Goal: Use online tool/utility: Utilize a website feature to perform a specific function

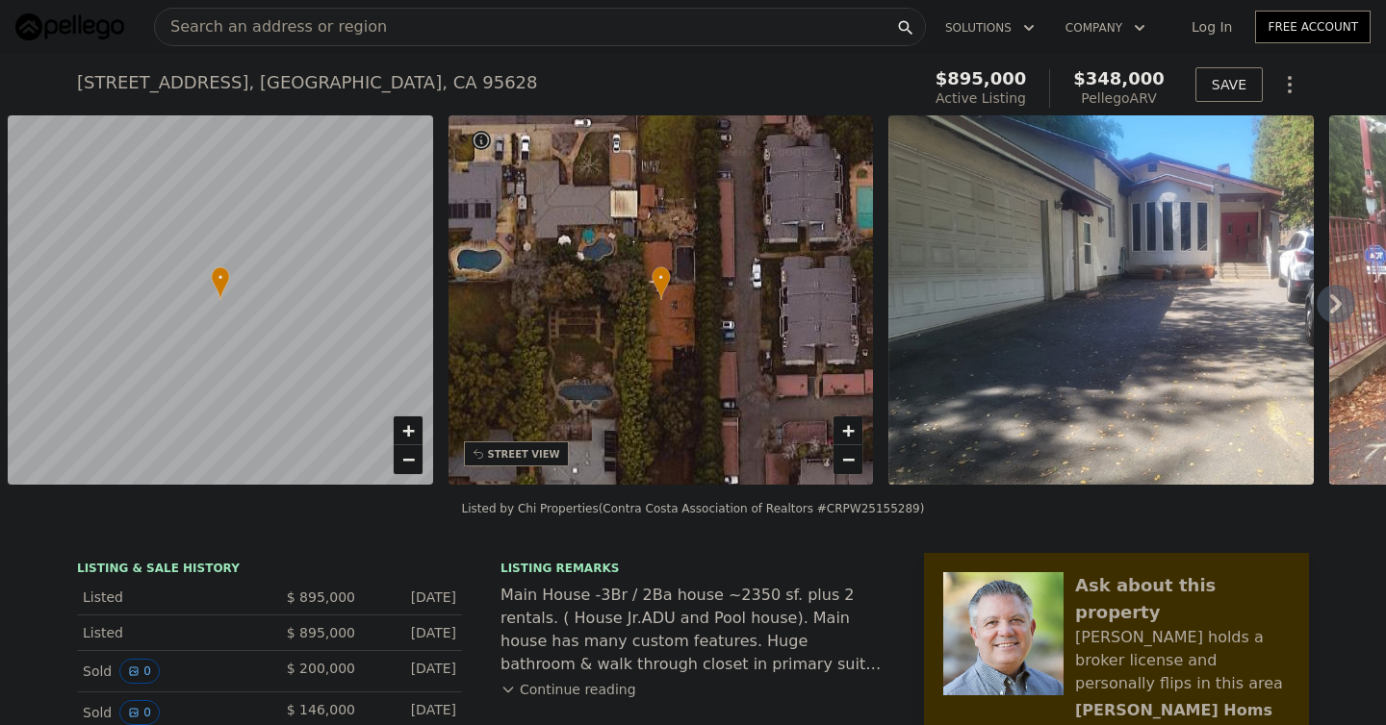
click at [317, 20] on span "Search an address or region" at bounding box center [271, 26] width 232 height 23
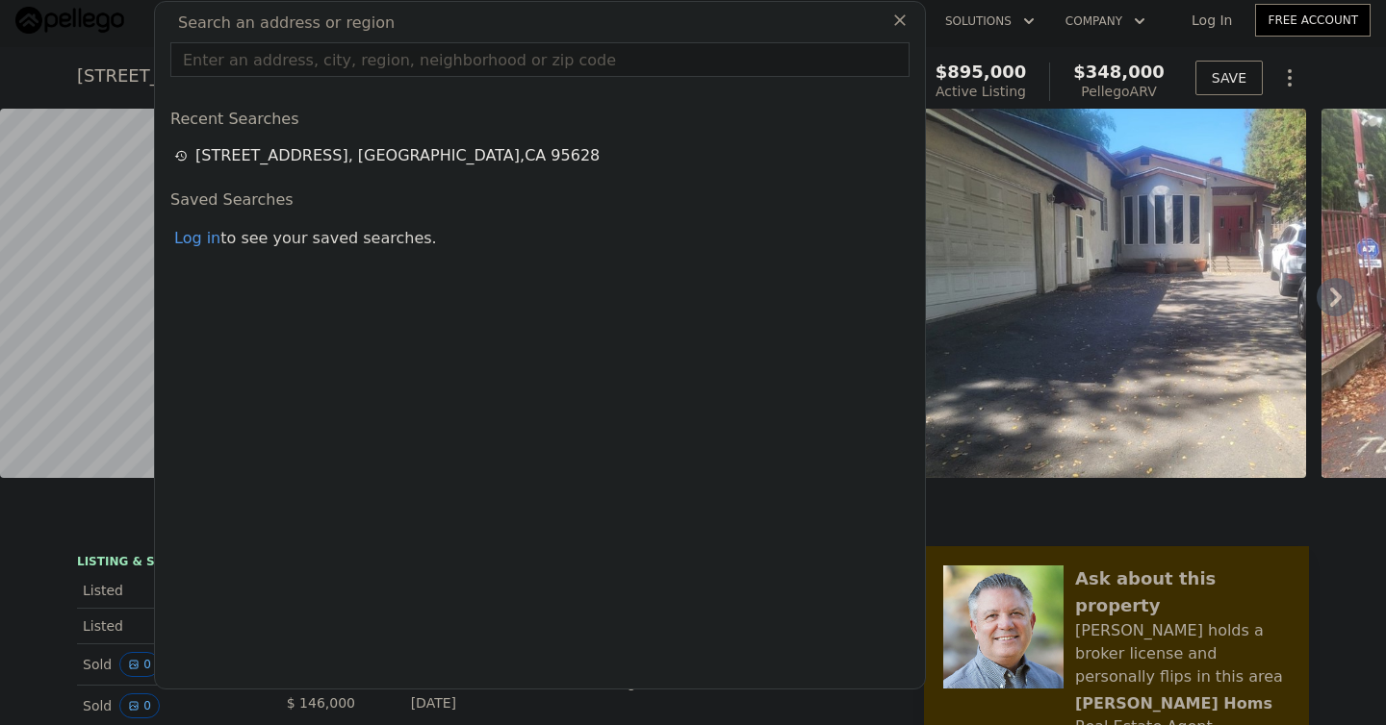
click at [293, 63] on input "text" at bounding box center [539, 59] width 739 height 35
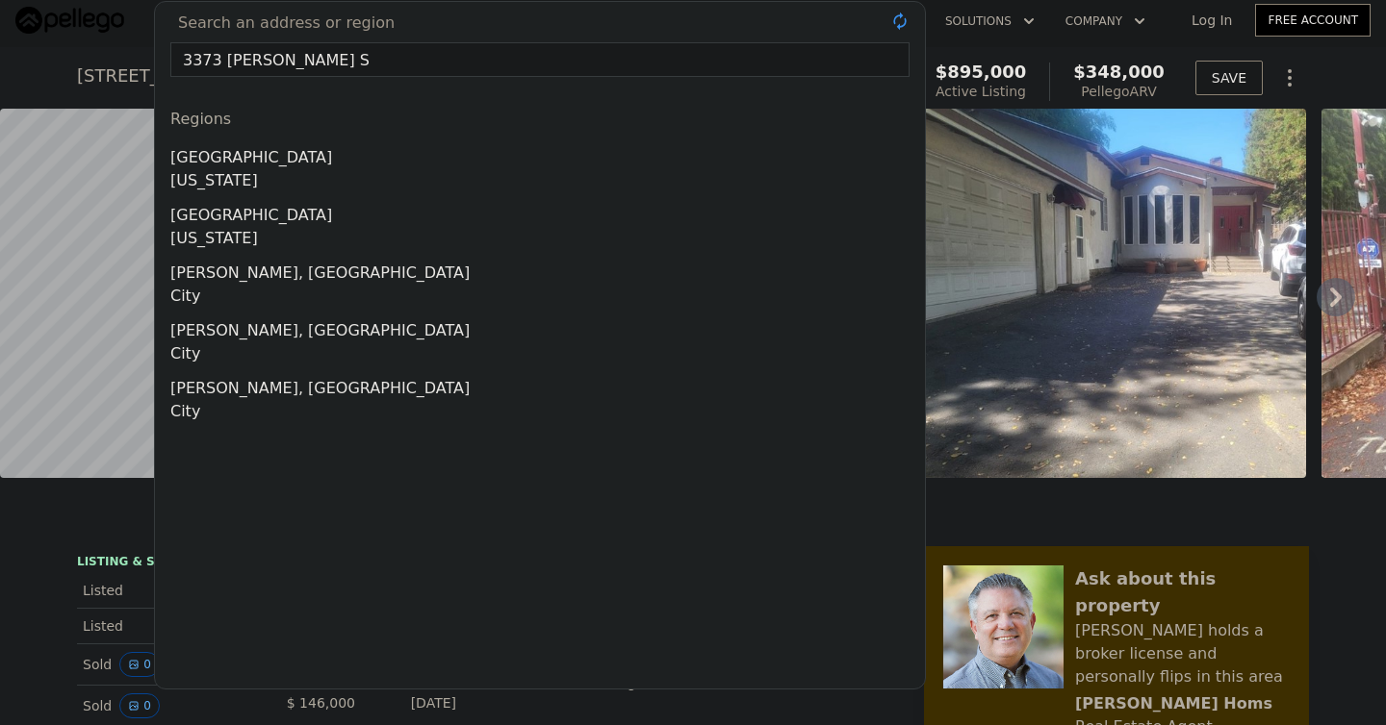
type input "[STREET_ADDRESS][PERSON_NAME]"
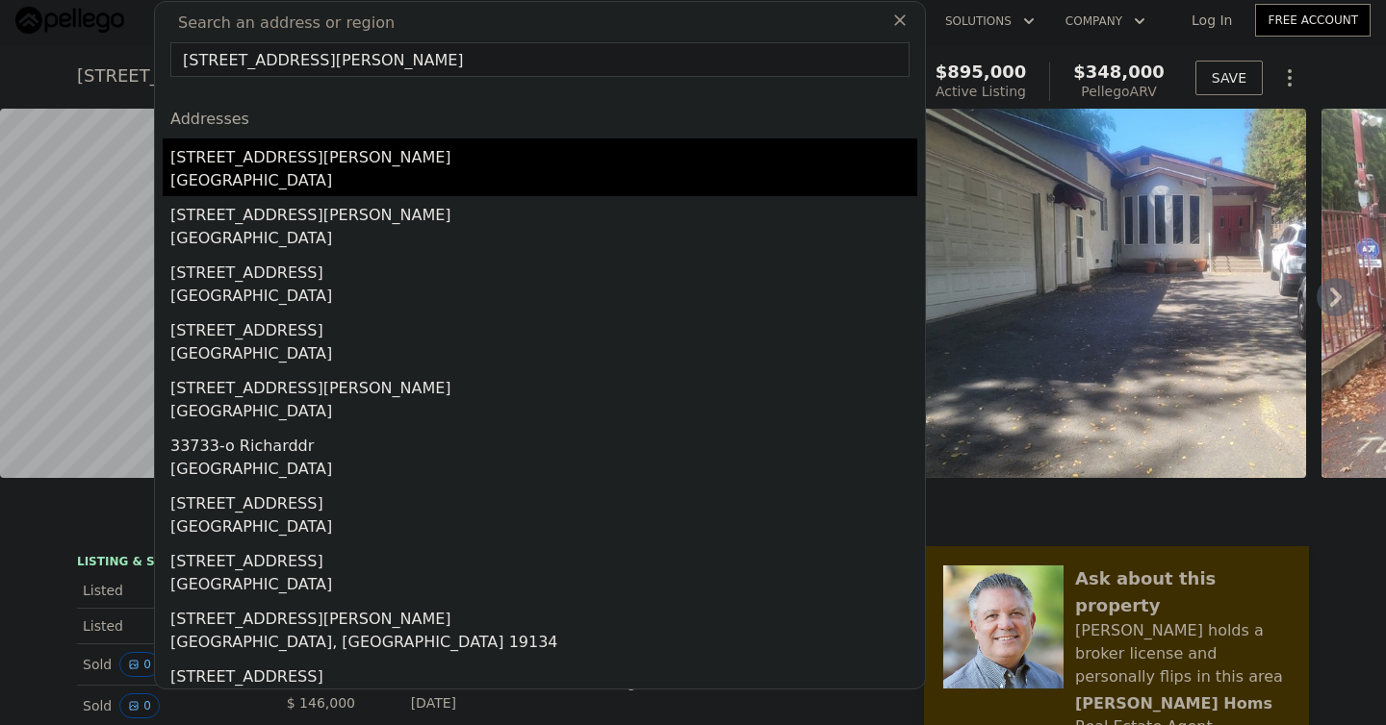
click at [248, 180] on div "[GEOGRAPHIC_DATA]" at bounding box center [543, 182] width 747 height 27
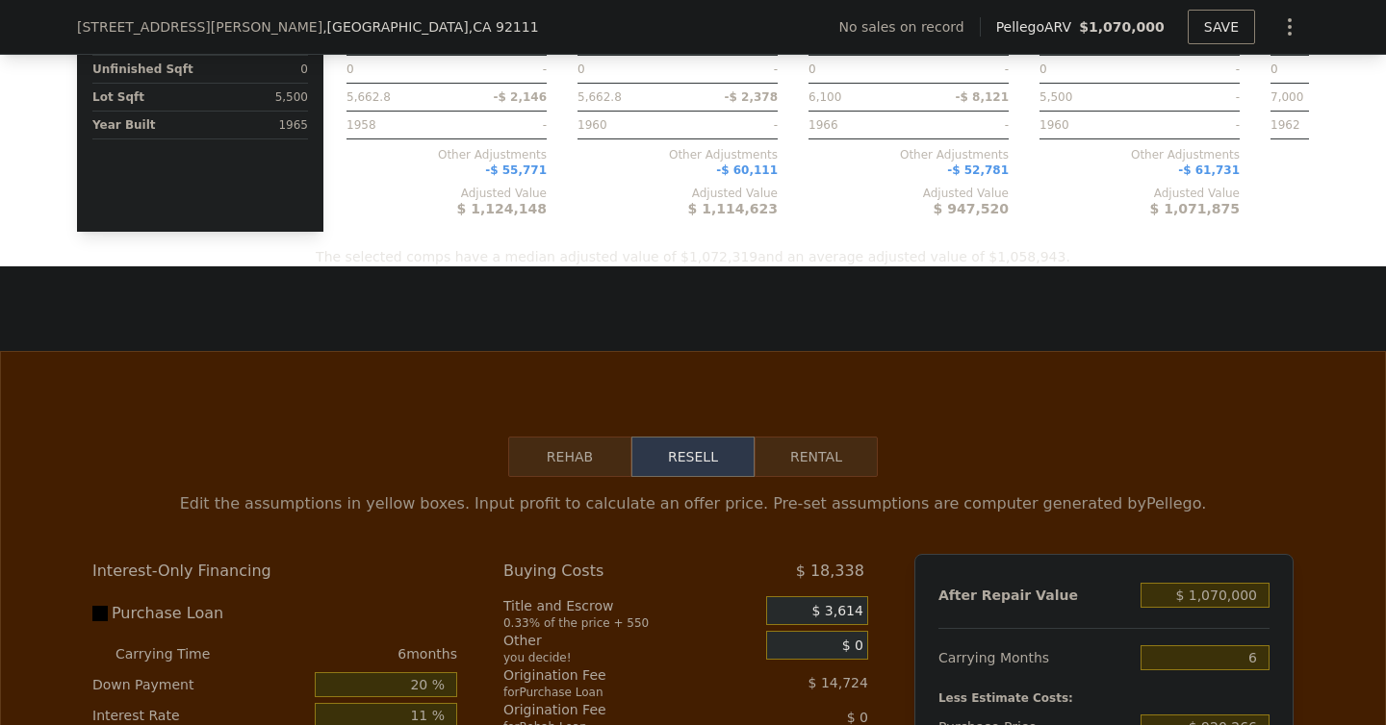
scroll to position [2382, 0]
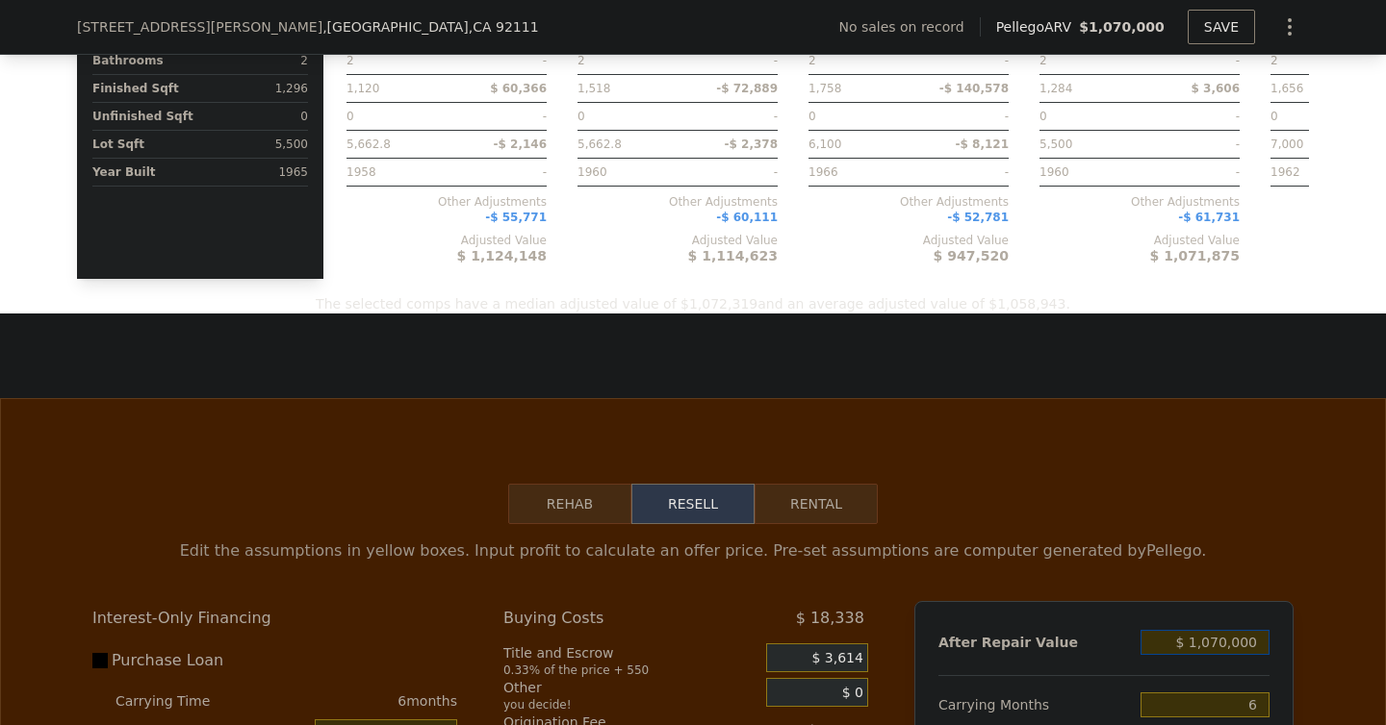
click at [1219, 655] on input "$ 1,070,000" at bounding box center [1204, 642] width 129 height 25
type input "$ 10,000"
type input "-$ 971,351"
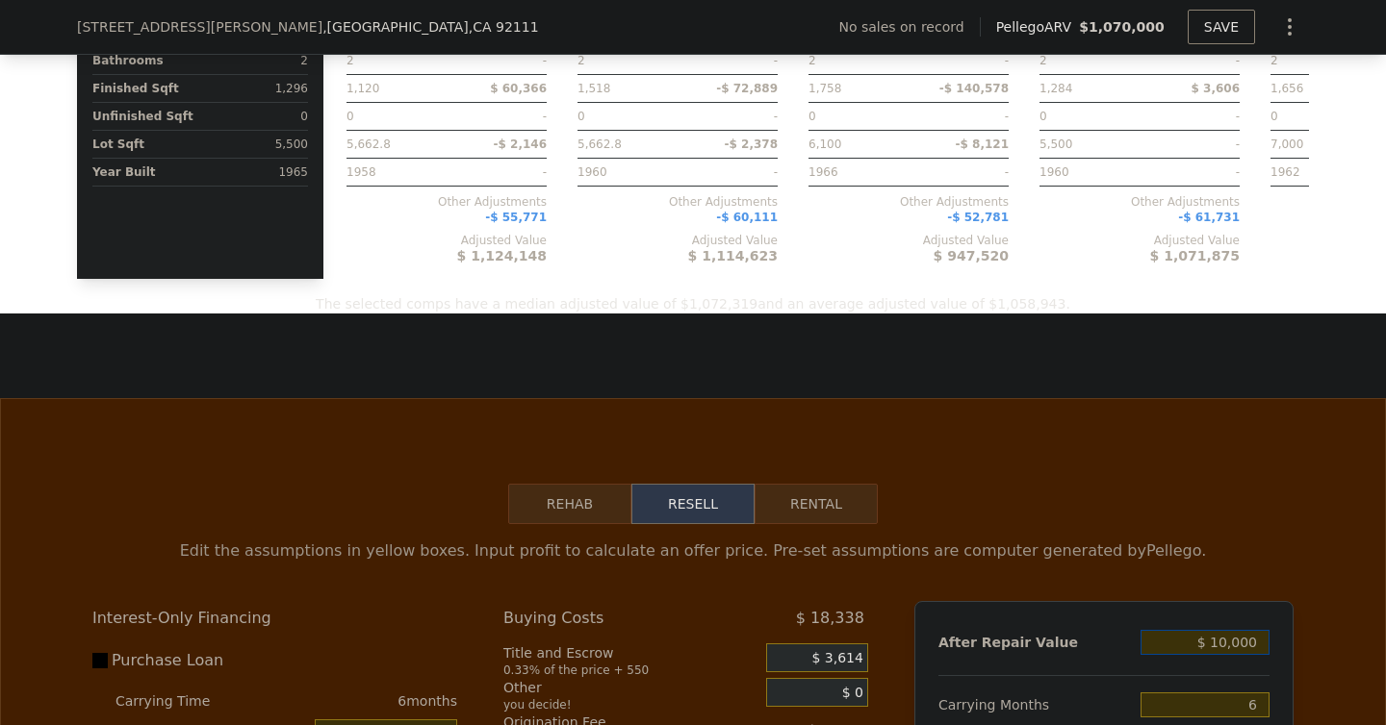
type input "$ 1,000"
type input "-$ 979,853"
type input "$ 11,000"
type input "-$ 970,407"
type input "$ 11,120,000"
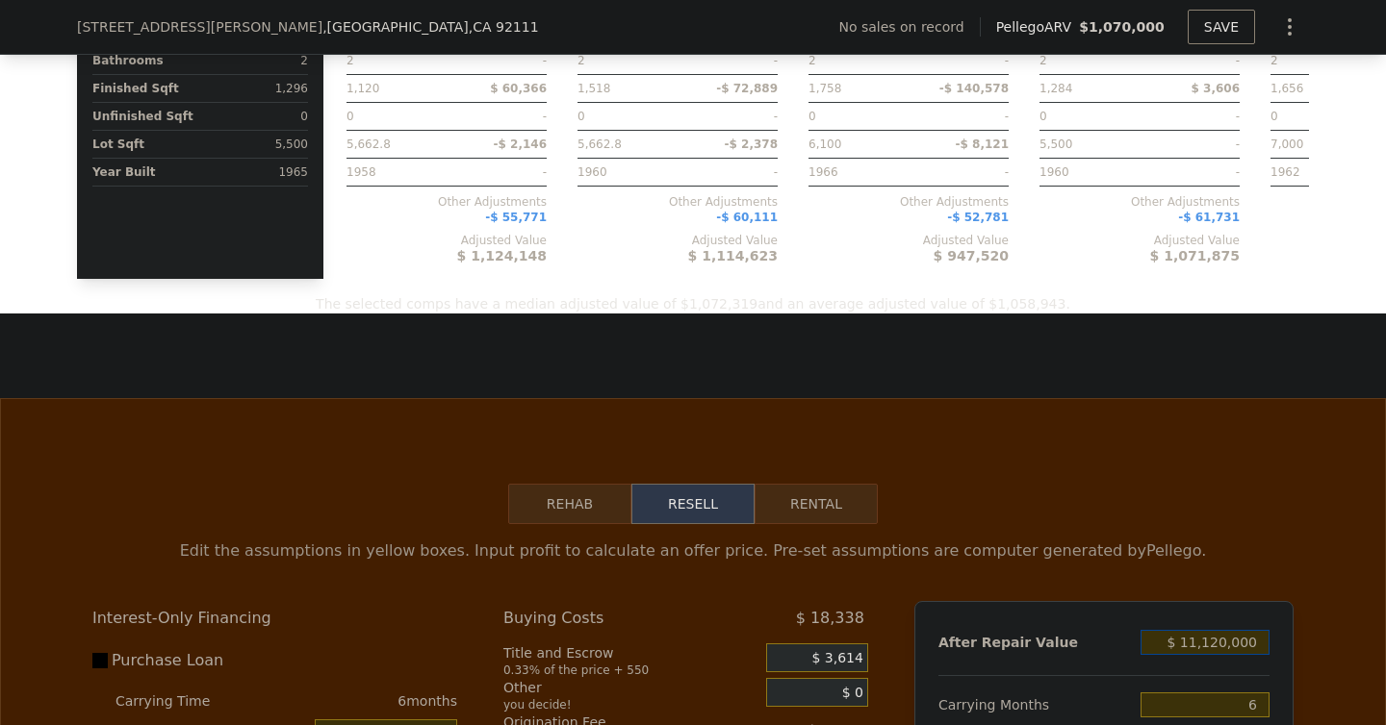
type input "$ 9,523,932"
type input "$ 1,112,000"
type input "$ 69,675"
type input "$ 111,000"
type input "-$ 875,940"
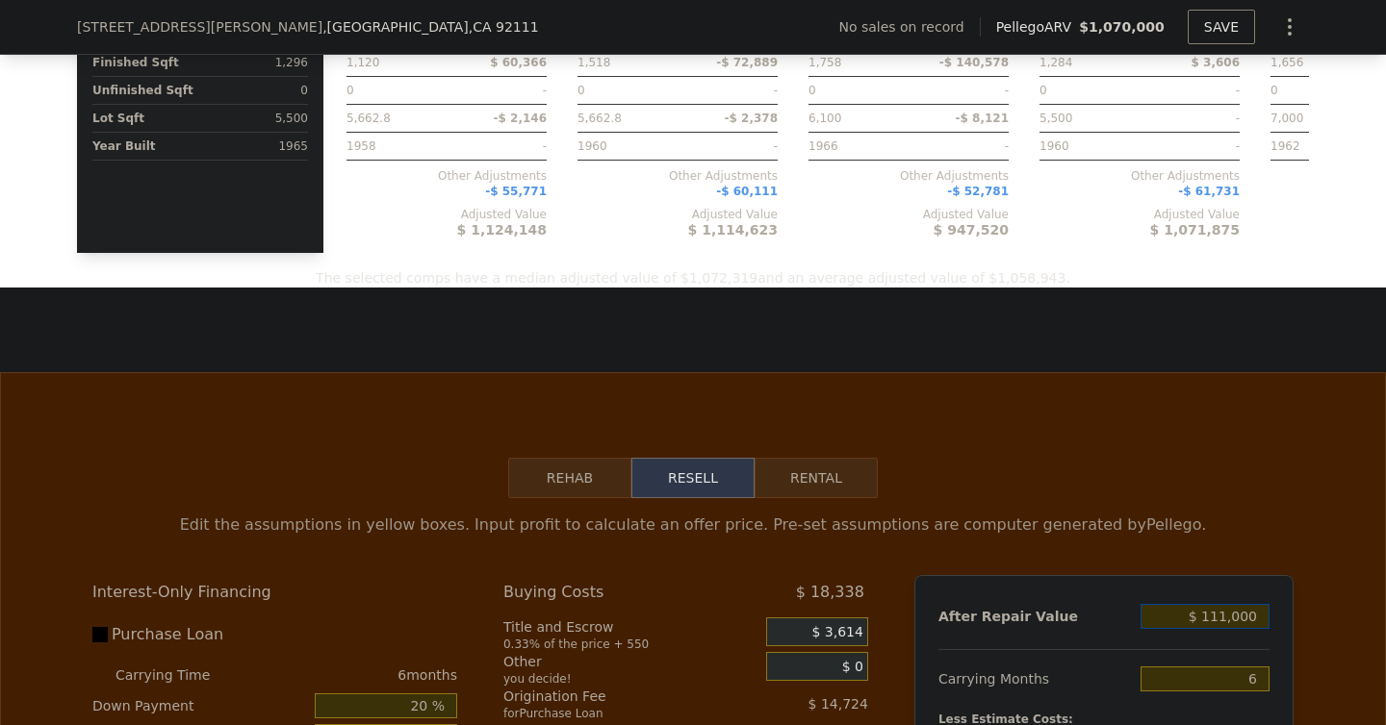
scroll to position [2438, 0]
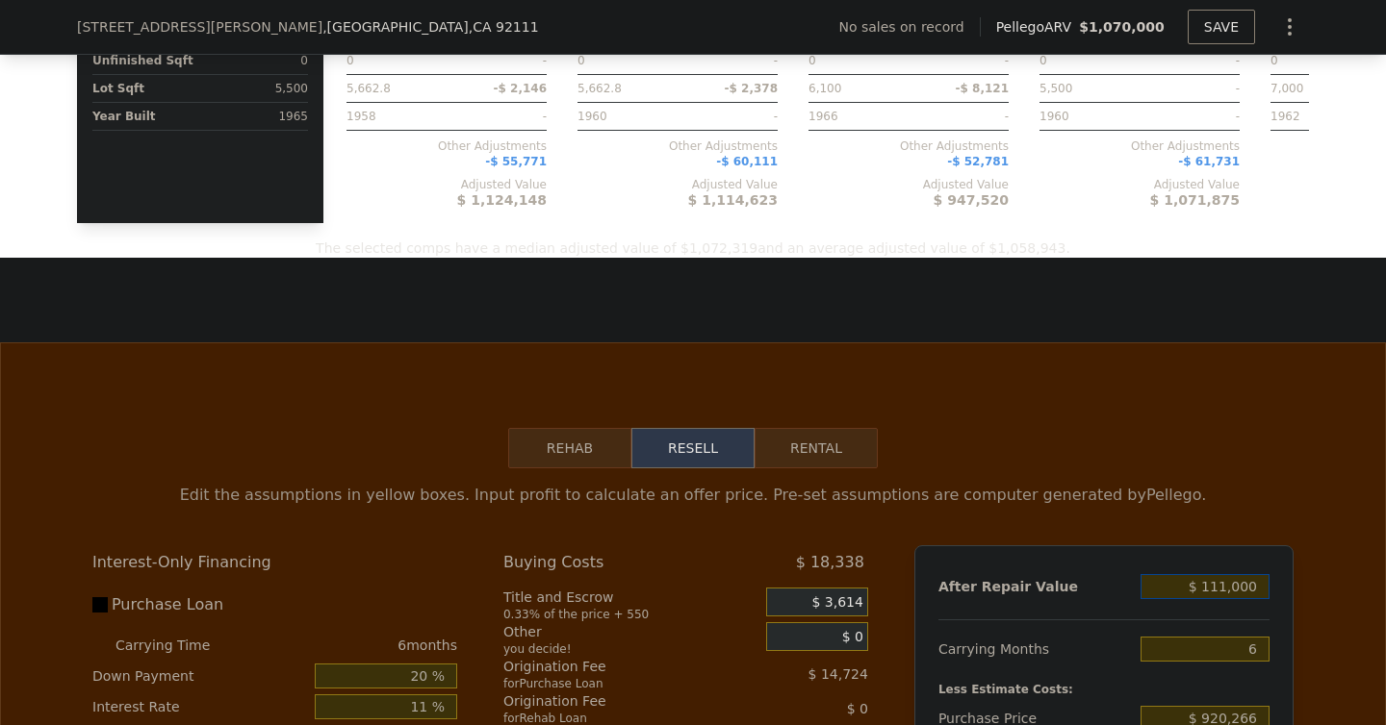
type input "$ 1,112,000"
type input "$ 69,675"
type input "$ 1,121,000"
type input "$ 78,177"
type input "$ 1,121,000"
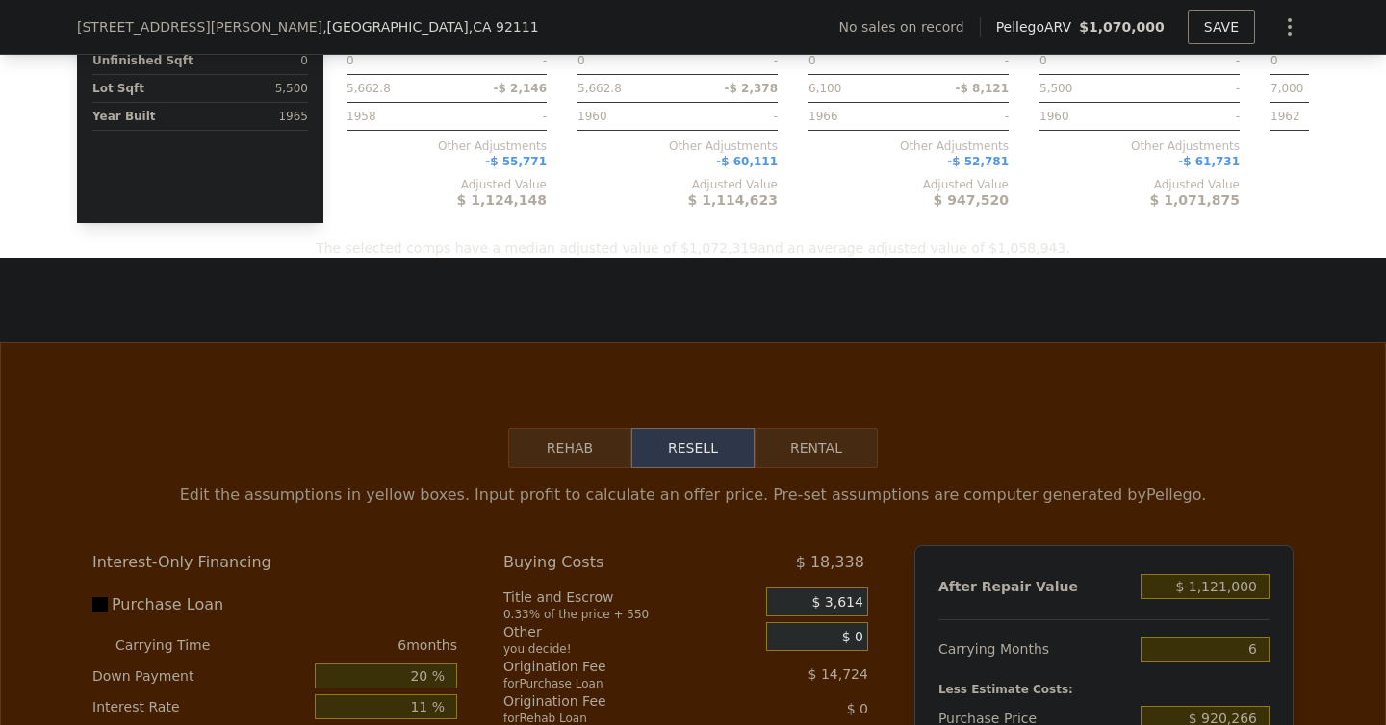
click at [761, 573] on div "$ 18,338" at bounding box center [796, 563] width 142 height 35
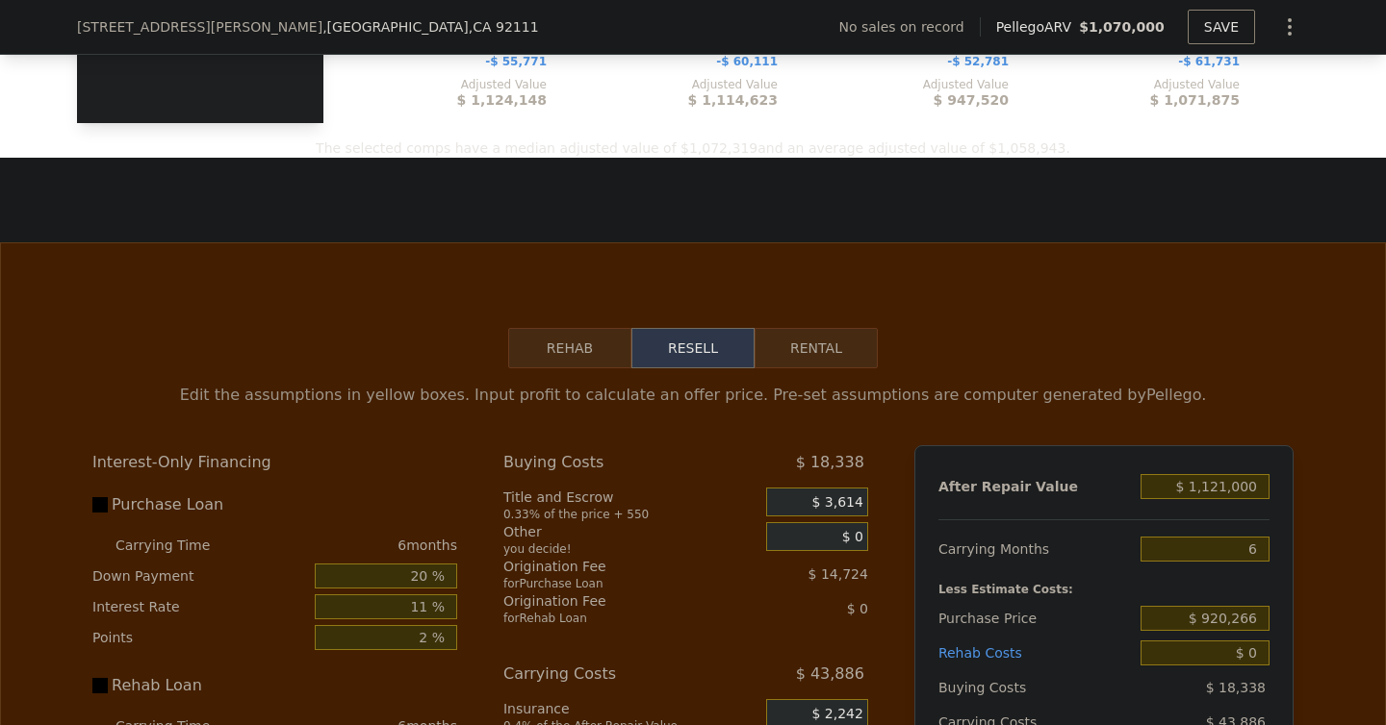
scroll to position [2622, 0]
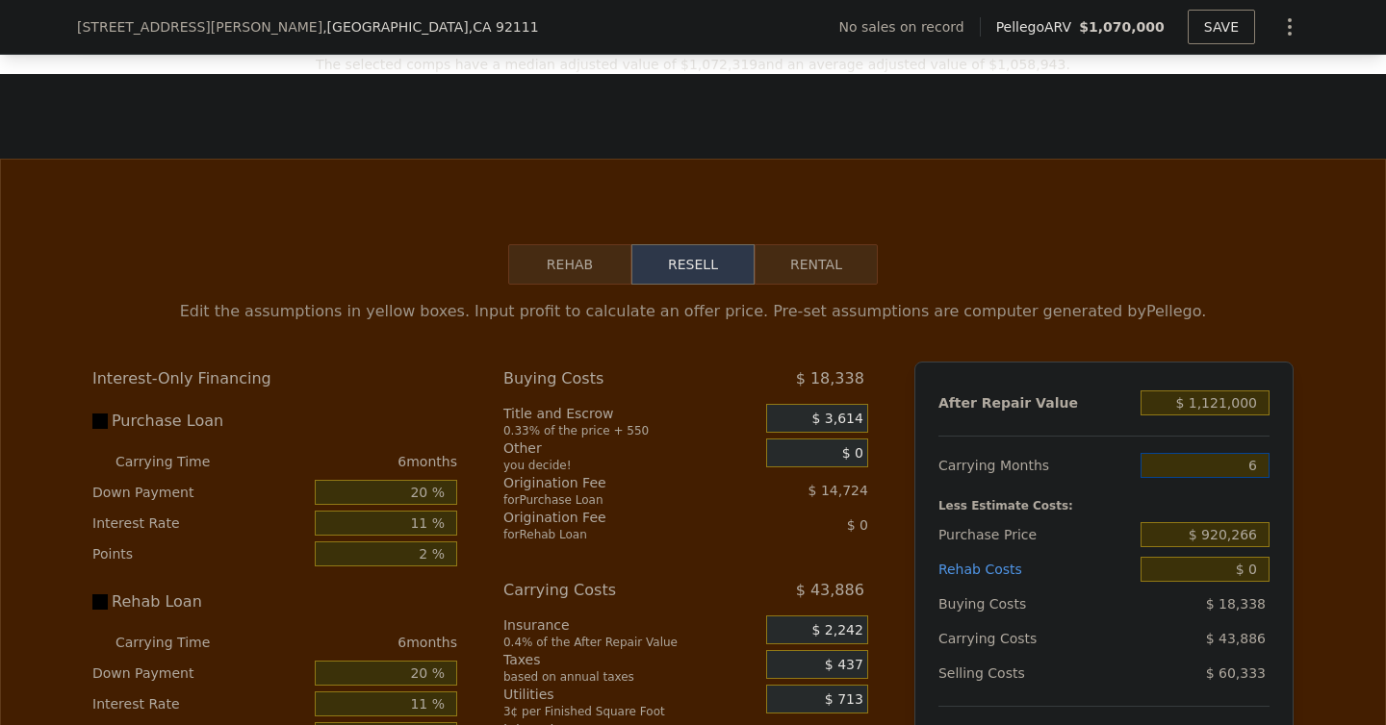
click at [1203, 478] on input "6" at bounding box center [1204, 465] width 129 height 25
type input "4"
type input "$ 92,805"
type input "4"
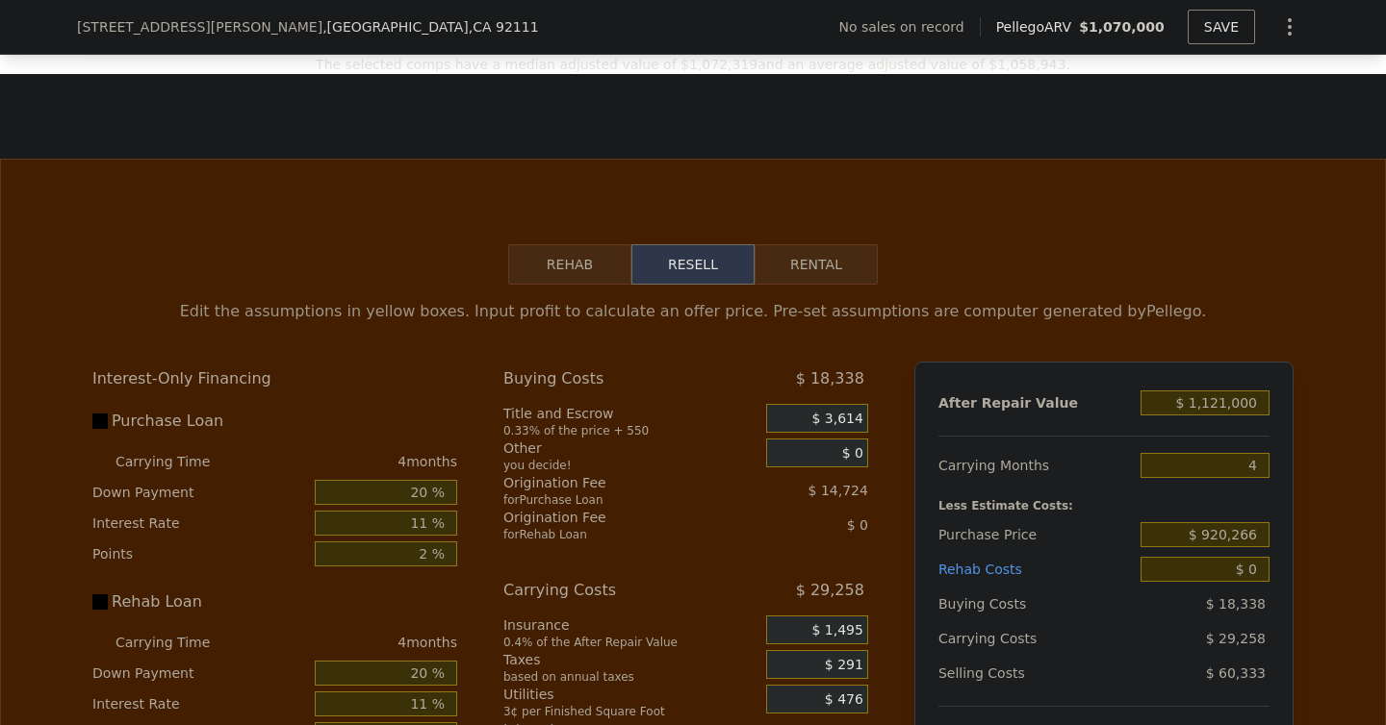
click at [918, 500] on div "After Repair Value $ 1,121,000 Carrying Months 4 Less Estimate Costs: Purchase …" at bounding box center [1103, 629] width 379 height 535
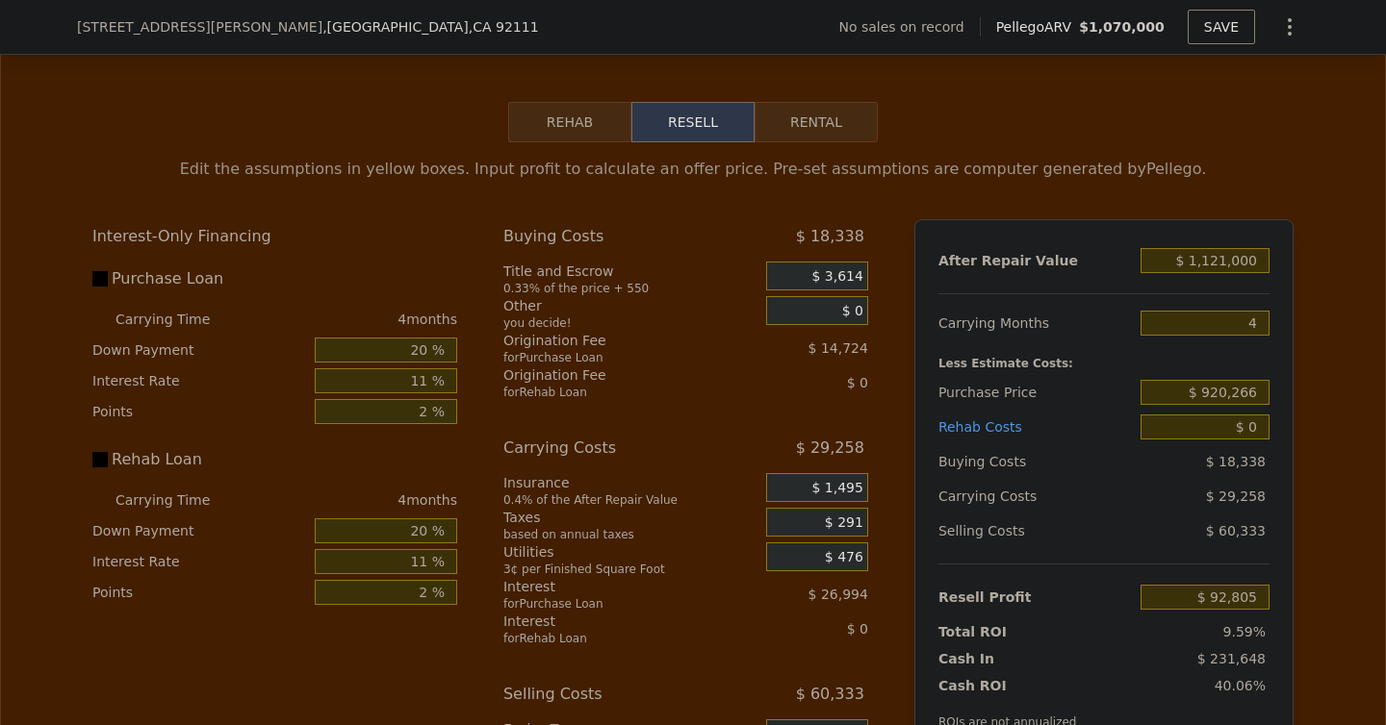
scroll to position [2833, 0]
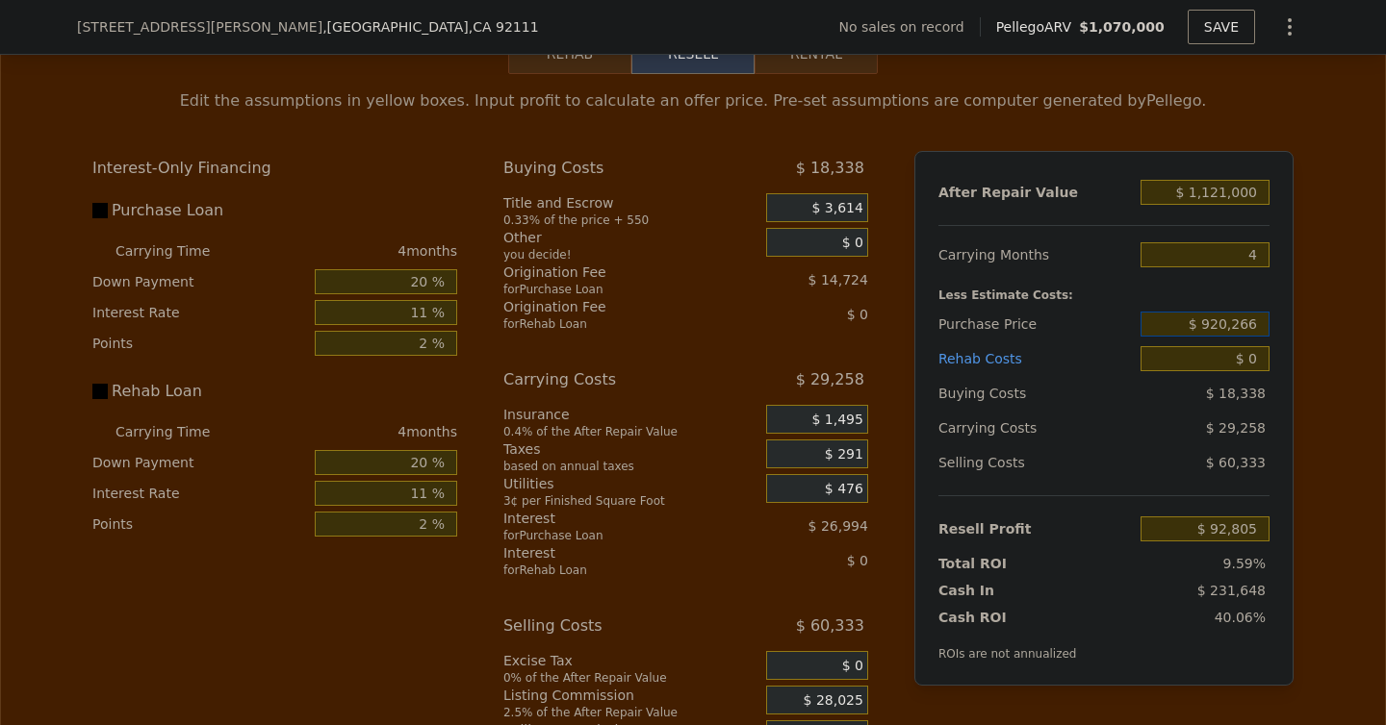
click at [1220, 337] on input "$ 920,266" at bounding box center [1204, 324] width 129 height 25
type input "$ 800,000"
click at [1325, 348] on div "Edit the assumptions in yellow boxes. Input profit to calculate an offer price.…" at bounding box center [693, 432] width 1384 height 716
type input "$ 218,923"
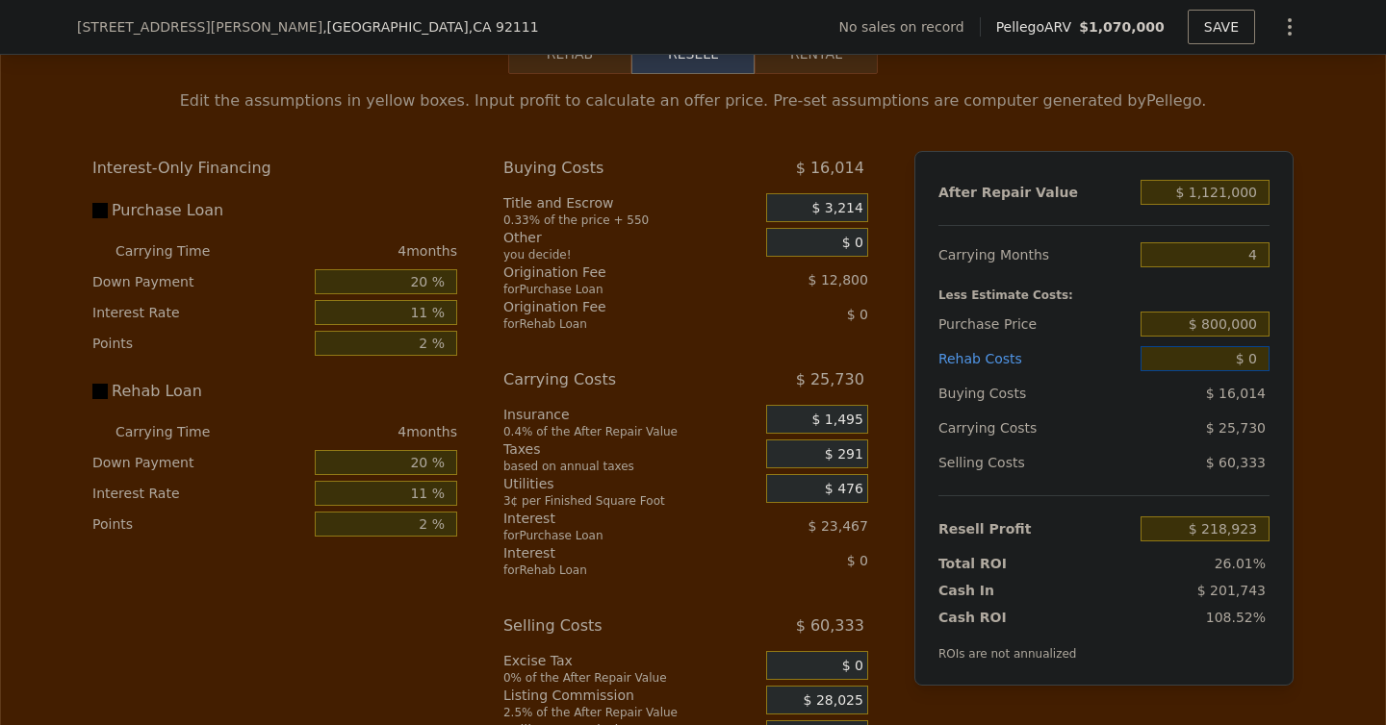
click at [1250, 371] on input "$ 0" at bounding box center [1204, 358] width 129 height 25
type input "$ 1"
type input "$ 218,922"
type input "$ 12"
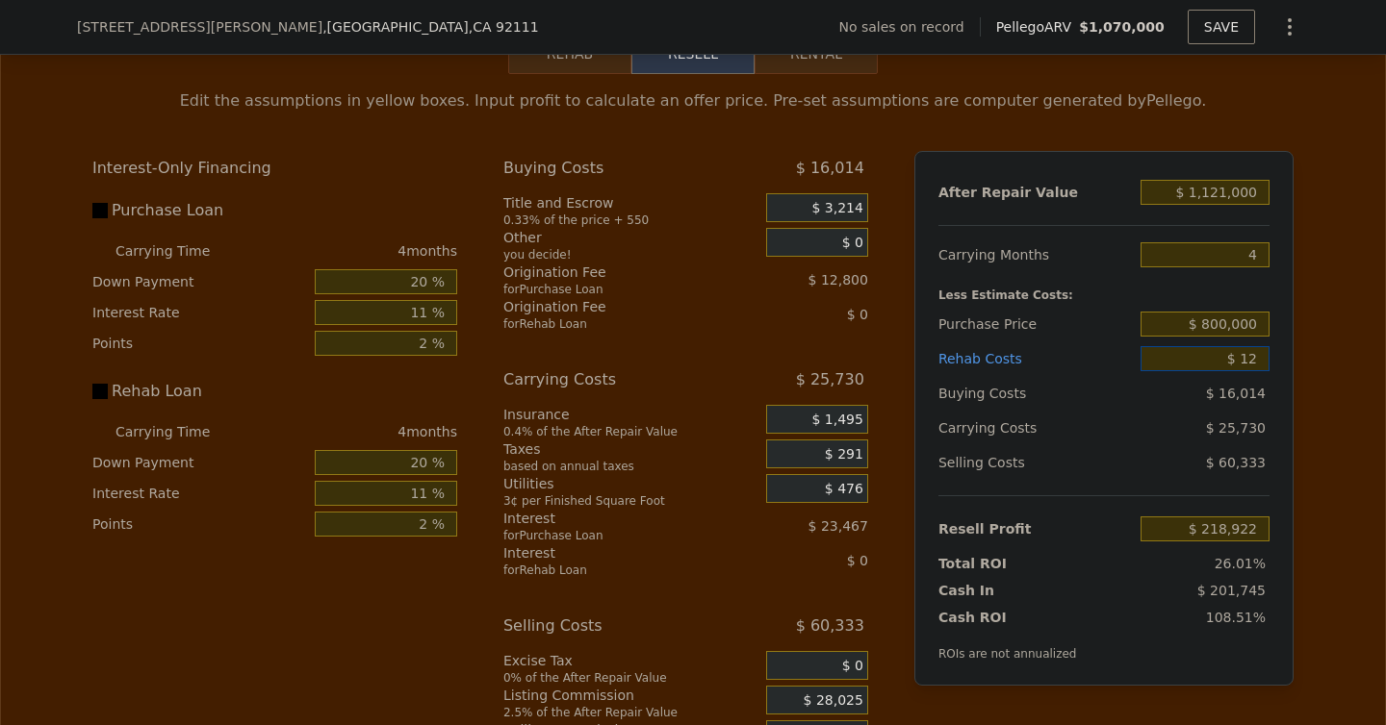
type input "$ 218,911"
type input "$ 12,000"
type input "$ 206,379"
type input "$ 120,000"
type input "$ 93,483"
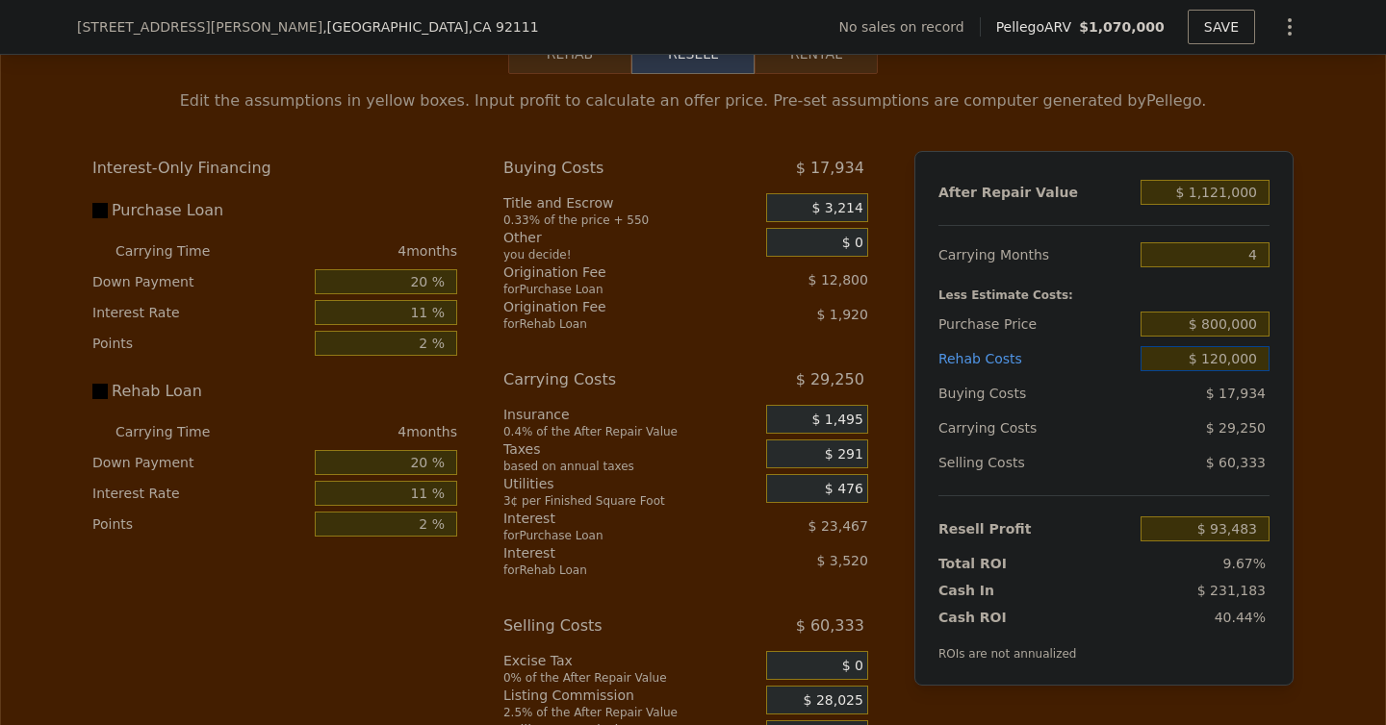
type input "$ 120,000"
click at [1337, 377] on div "Edit the assumptions in yellow boxes. Input profit to calculate an offer price.…" at bounding box center [693, 432] width 1384 height 716
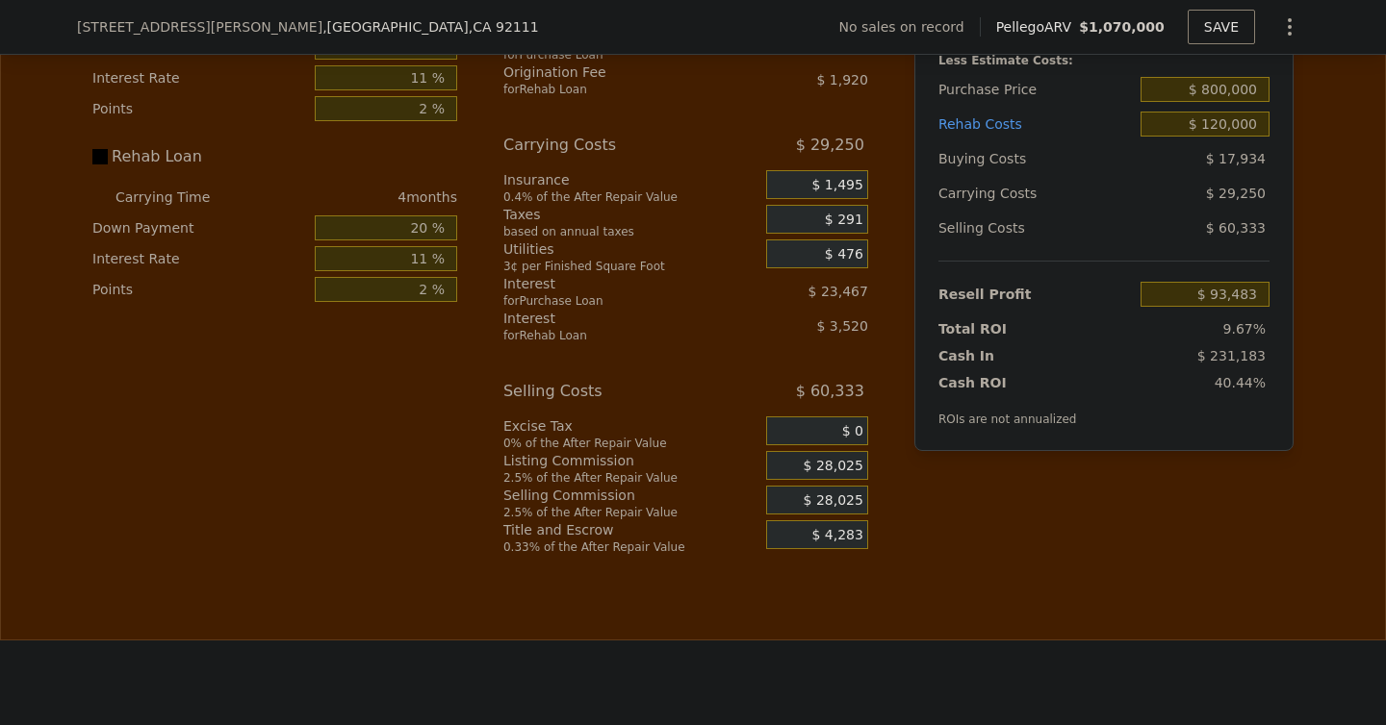
scroll to position [3069, 0]
click at [822, 473] on span "$ 28,025" at bounding box center [833, 464] width 60 height 17
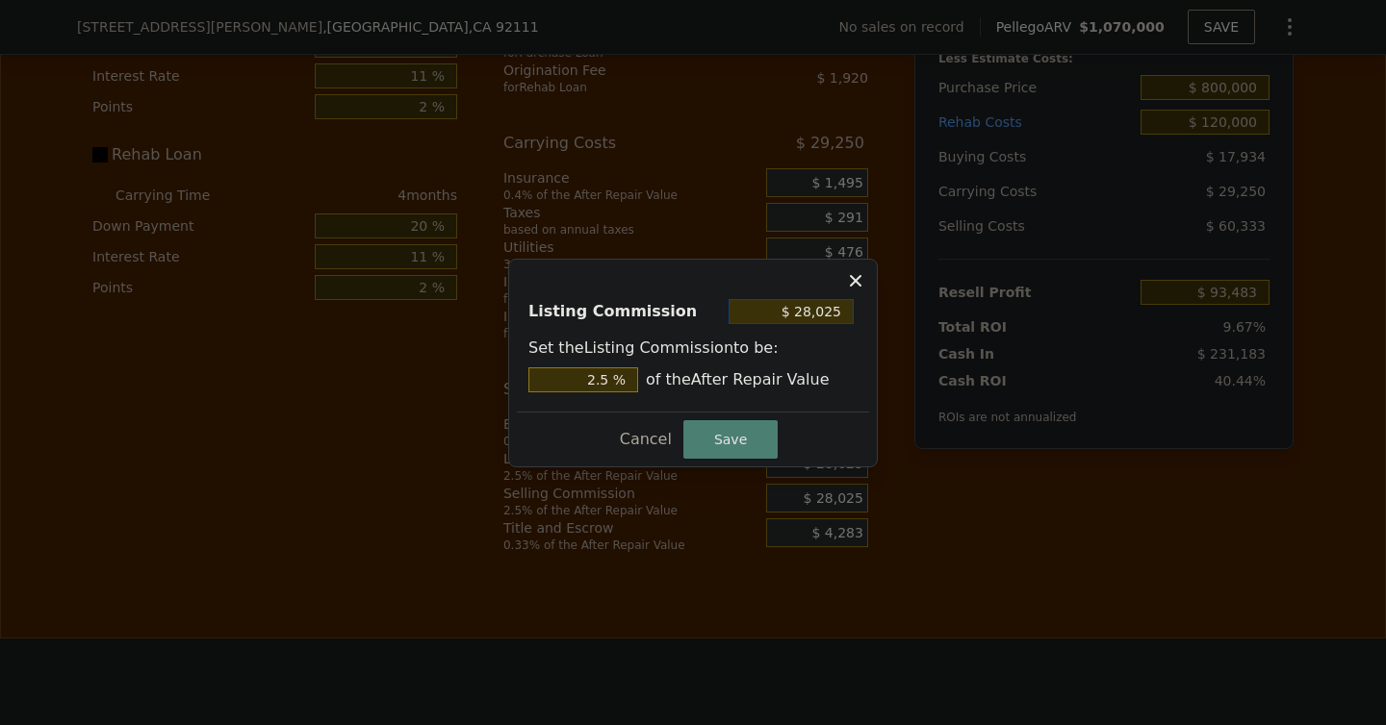
click at [818, 318] on input "$ 28,025" at bounding box center [790, 311] width 125 height 25
type input "$ 0"
type input "0 %"
type input "$ 0"
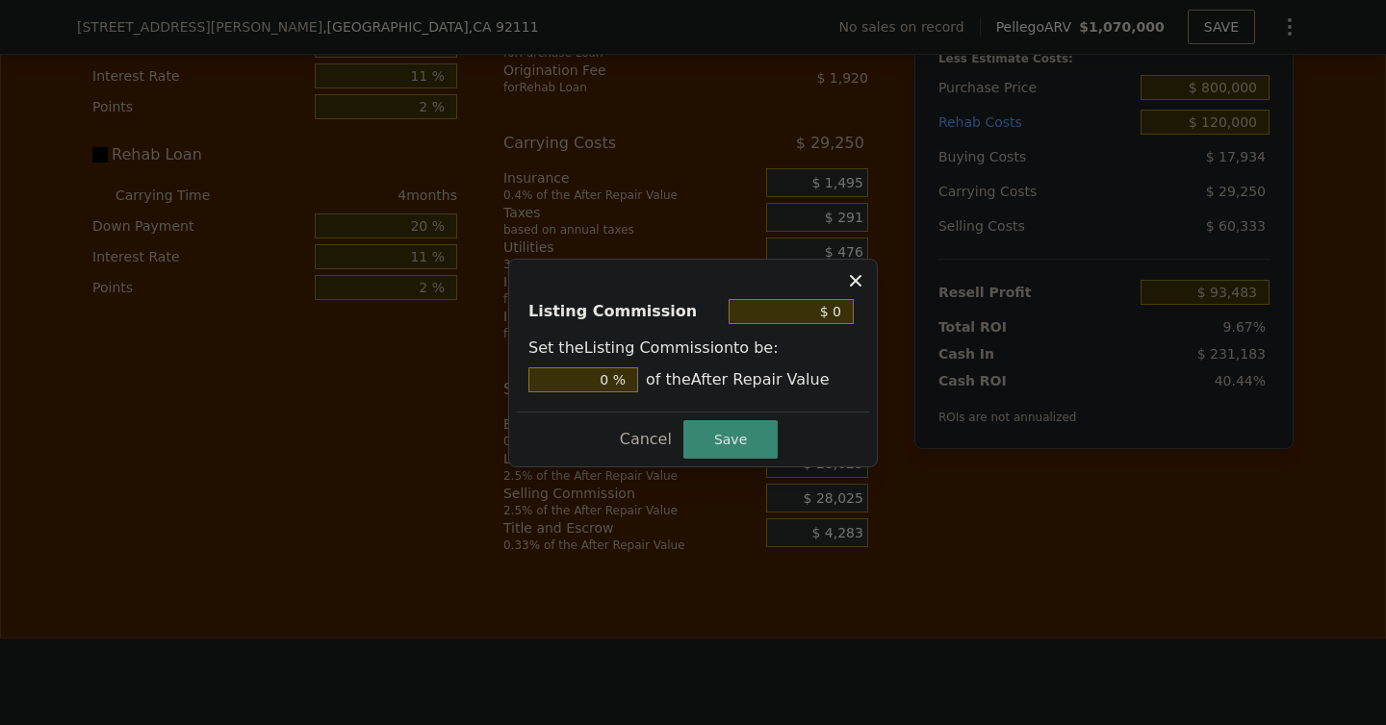
click at [725, 443] on button "Save" at bounding box center [730, 439] width 94 height 38
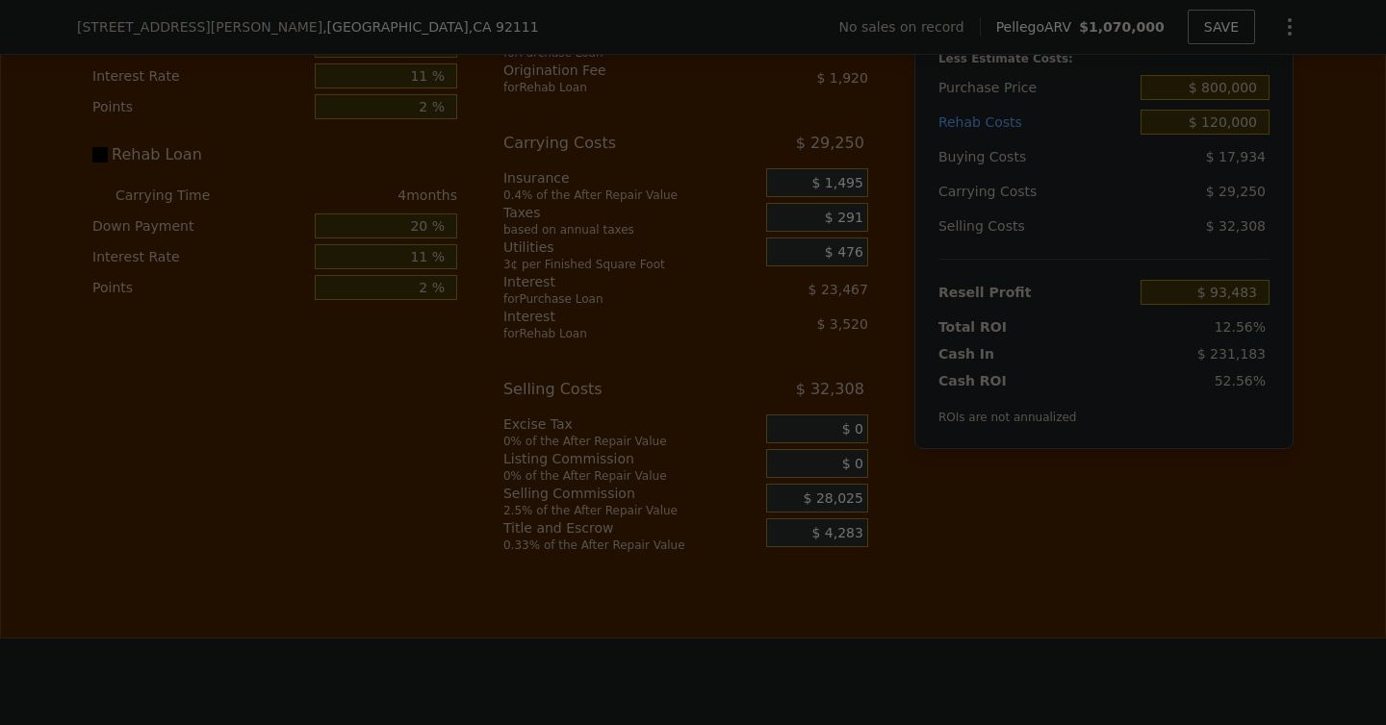
type input "$ 121,508"
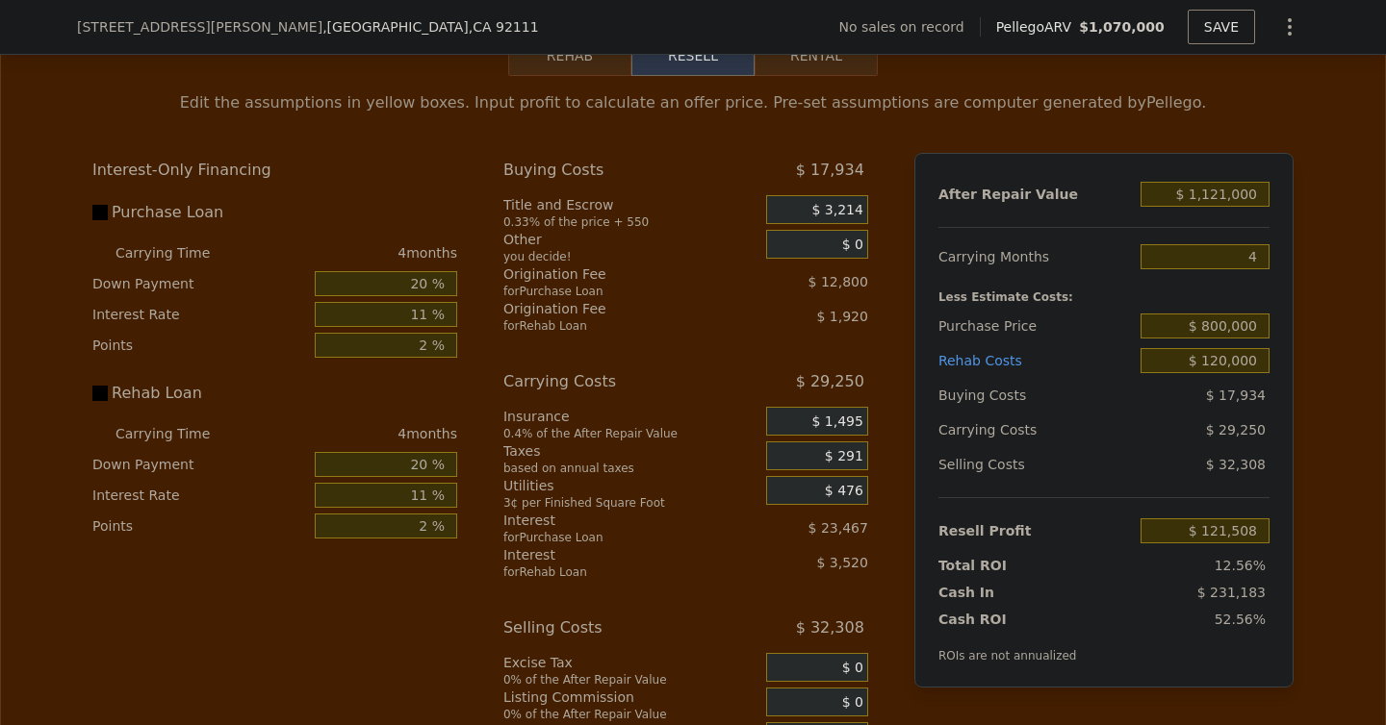
scroll to position [2832, 0]
click at [416, 295] on input "20 %" at bounding box center [386, 282] width 142 height 25
type input "0 %"
type input "$ 112,444"
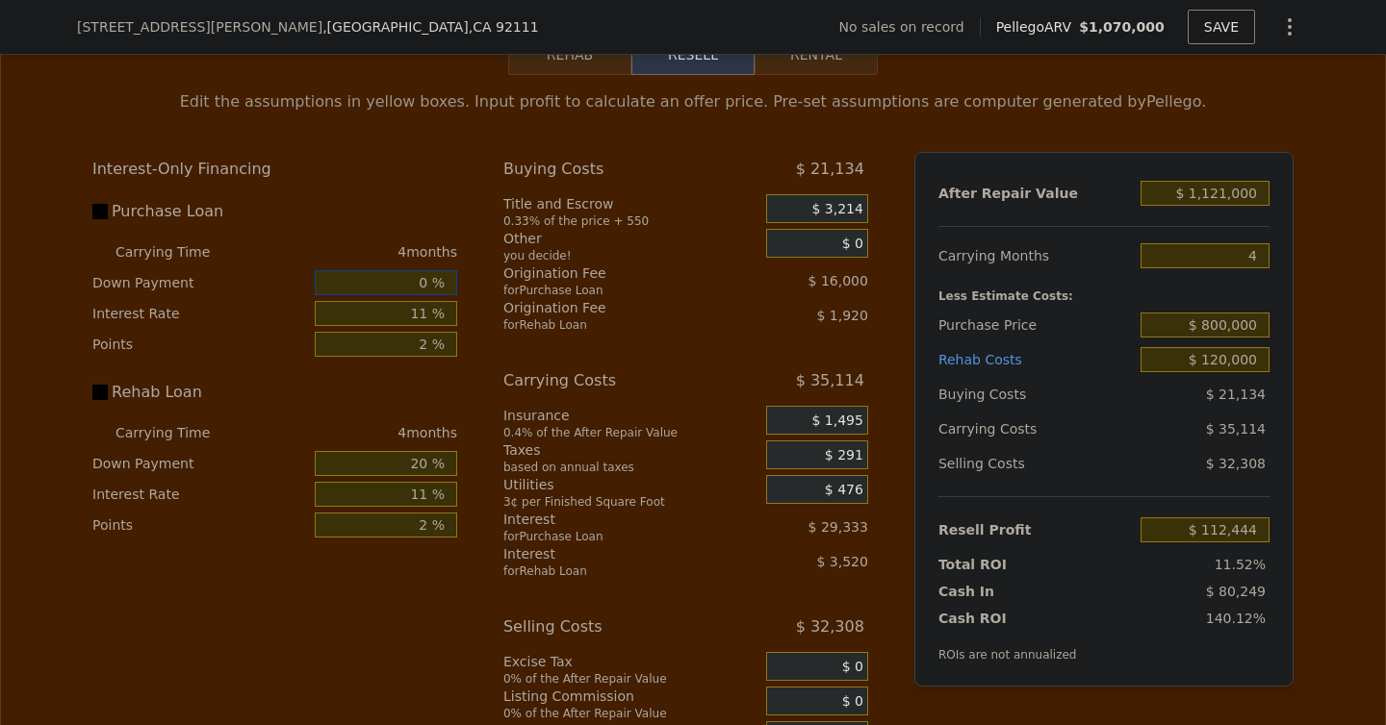
type input "0 %"
click at [42, 491] on div "Edit the assumptions in yellow boxes. Input profit to calculate an offer price.…" at bounding box center [693, 433] width 1384 height 716
click at [1218, 340] on input "$ 800,000" at bounding box center [1204, 327] width 129 height 25
drag, startPoint x: 1227, startPoint y: 346, endPoint x: 1213, endPoint y: 349, distance: 13.8
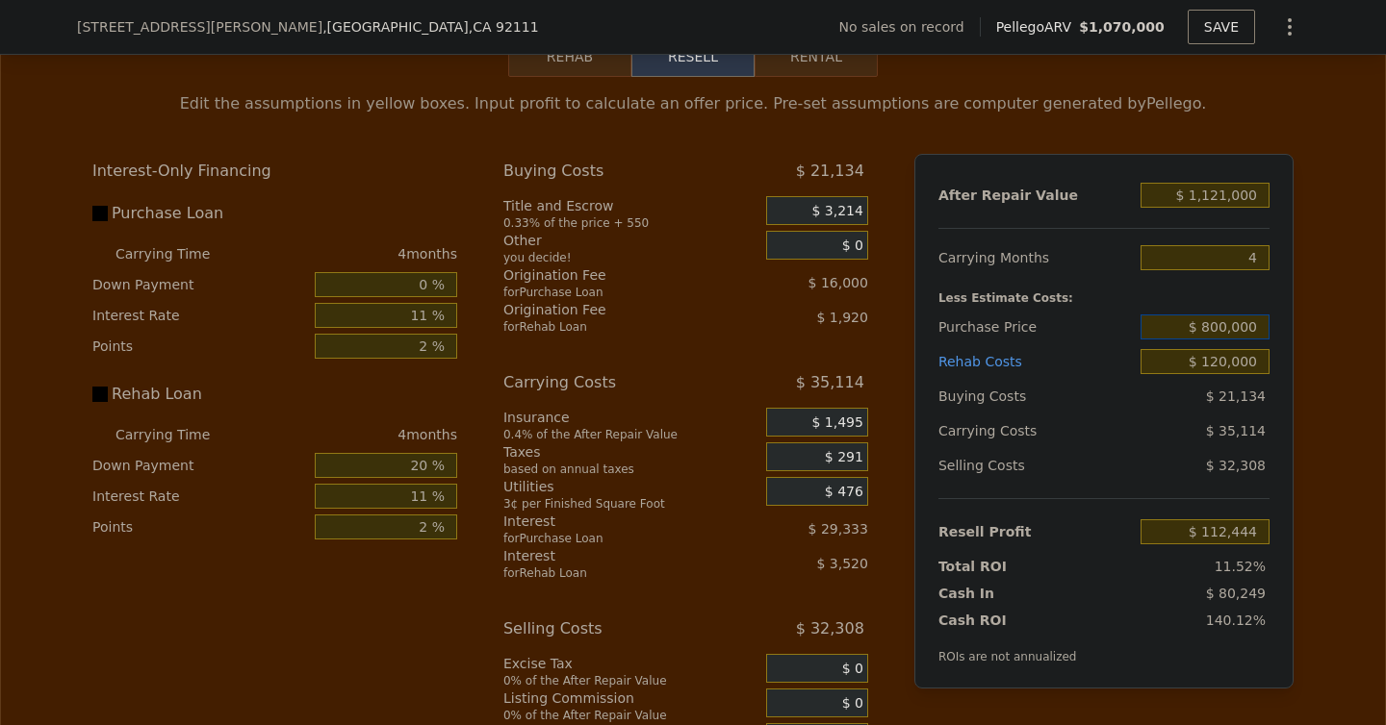
click at [1213, 340] on input "$ 800,000" at bounding box center [1204, 327] width 129 height 25
type input "$ 840,000"
click at [1372, 343] on div "Edit the assumptions in yellow boxes. Input profit to calculate an offer price.…" at bounding box center [693, 435] width 1384 height 716
type input "$ 70,043"
click at [1217, 208] on input "$ 1,121,000" at bounding box center [1204, 195] width 129 height 25
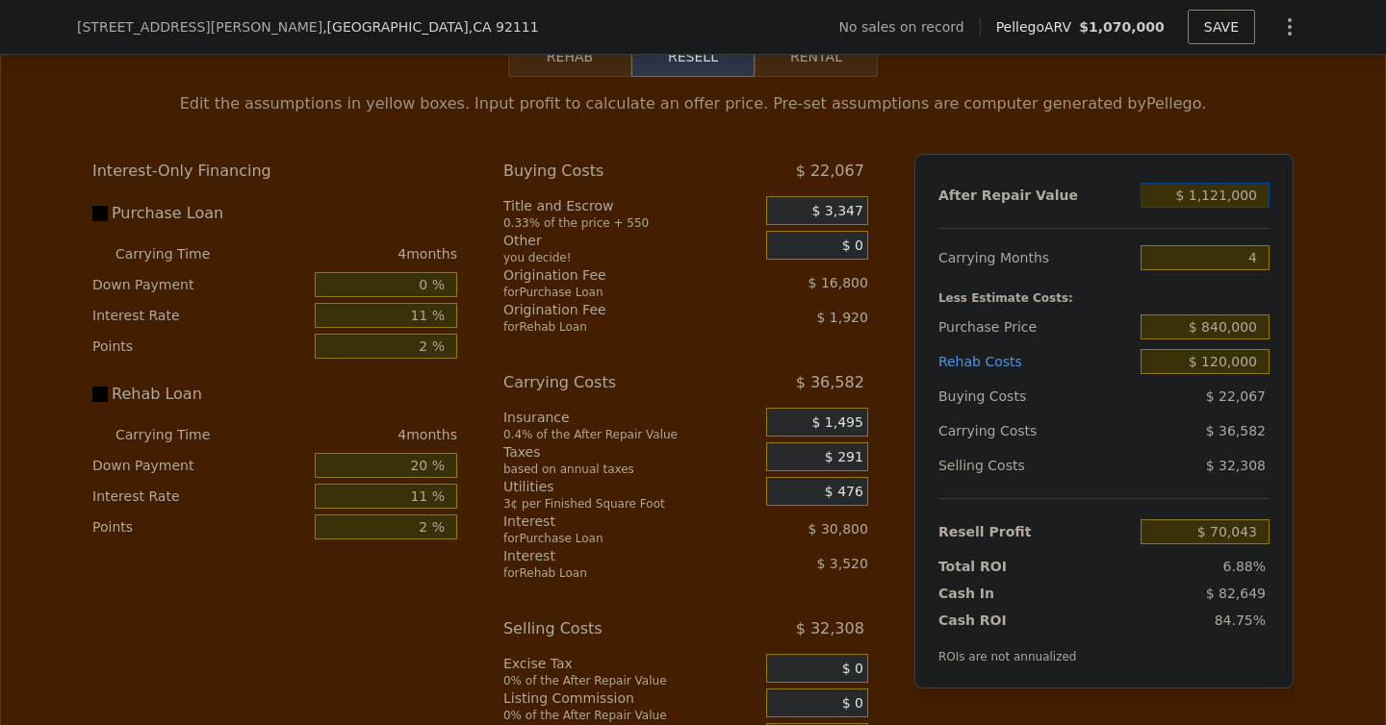
click at [1217, 208] on input "$ 1,121,000" at bounding box center [1204, 195] width 129 height 25
click at [1226, 208] on input "$ 1,121,000" at bounding box center [1204, 195] width 129 height 25
type input "$ 112,000"
type input "-$ 909,026"
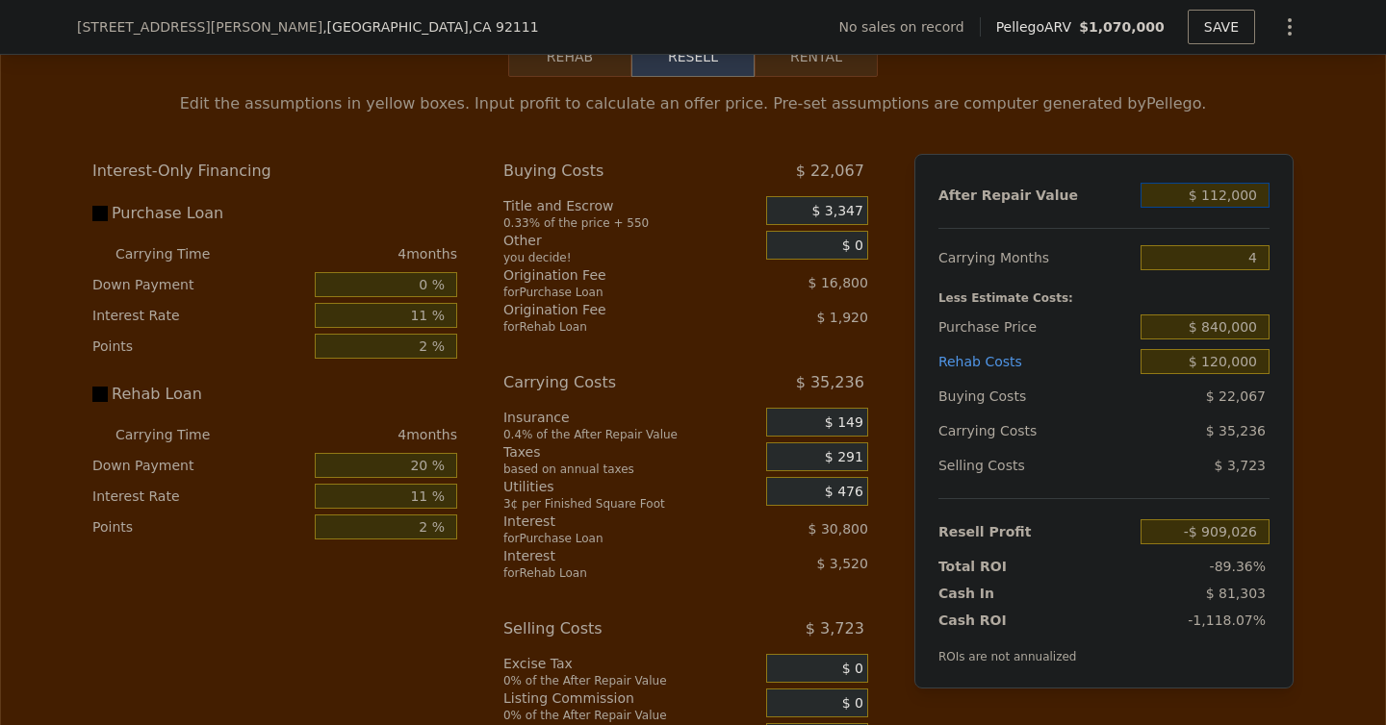
type input "$ 11,000"
type input "-$ 1,007,031"
type input "$ 1,109,000"
type input "$ 58,399"
type input "$ 1,000"
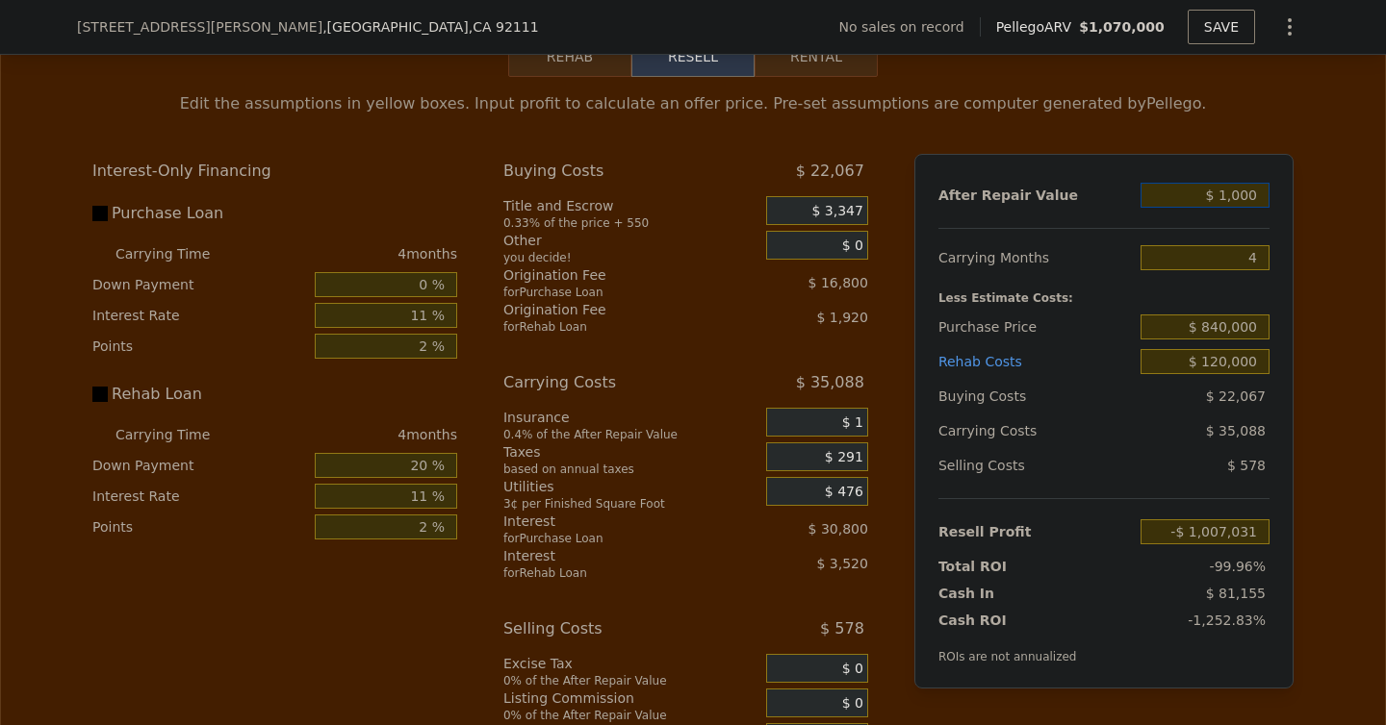
type input "-$ 1,016,733"
type input "$ 10,000"
type input "-$ 1,008,000"
type input "$ 1,090,000"
type input "$ 39,963"
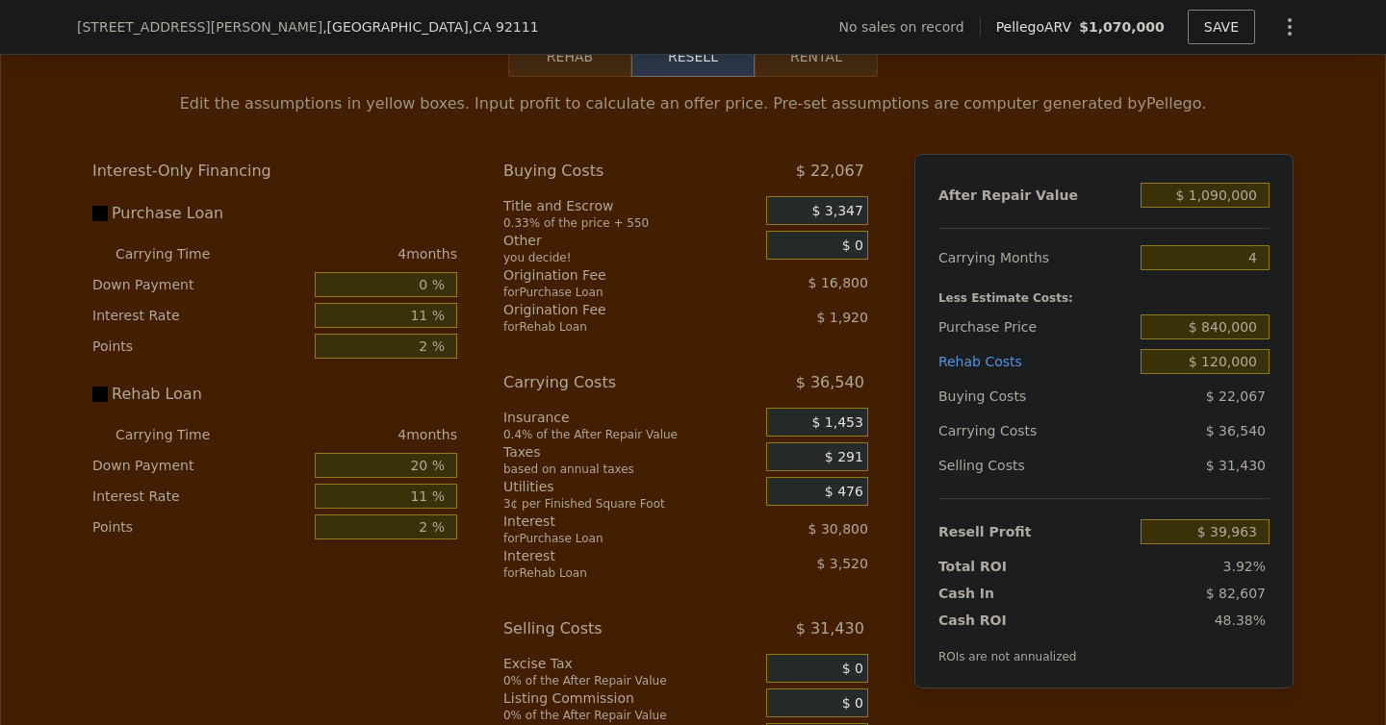
click at [1349, 262] on div "Edit the assumptions in yellow boxes. Input profit to calculate an offer price.…" at bounding box center [693, 435] width 1384 height 716
click at [1216, 208] on input "$ 1,090,000" at bounding box center [1204, 195] width 129 height 25
type input "$ 112,500"
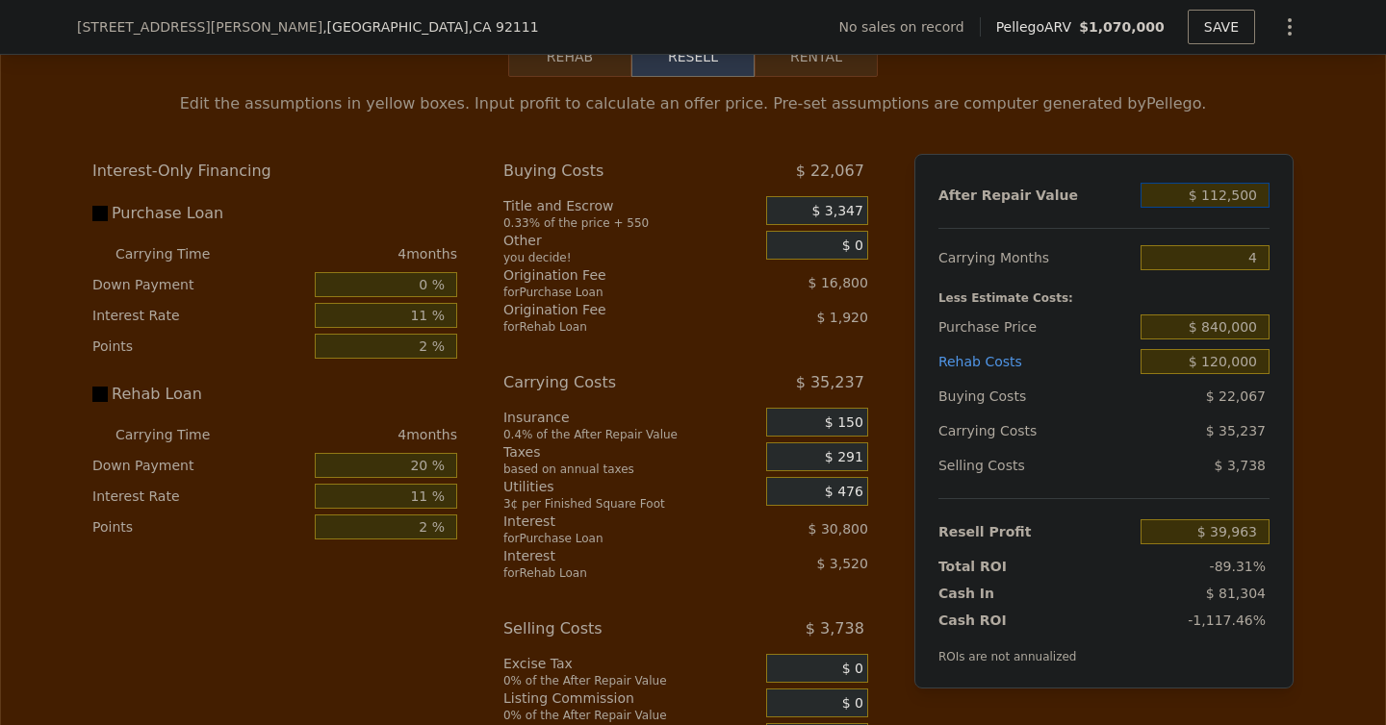
type input "-$ 908,542"
type input "$ 1,125,000"
type input "$ 73,925"
type input "$ 1,125,000"
click at [1318, 312] on div "Edit the assumptions in yellow boxes. Input profit to calculate an offer price.…" at bounding box center [693, 435] width 1384 height 716
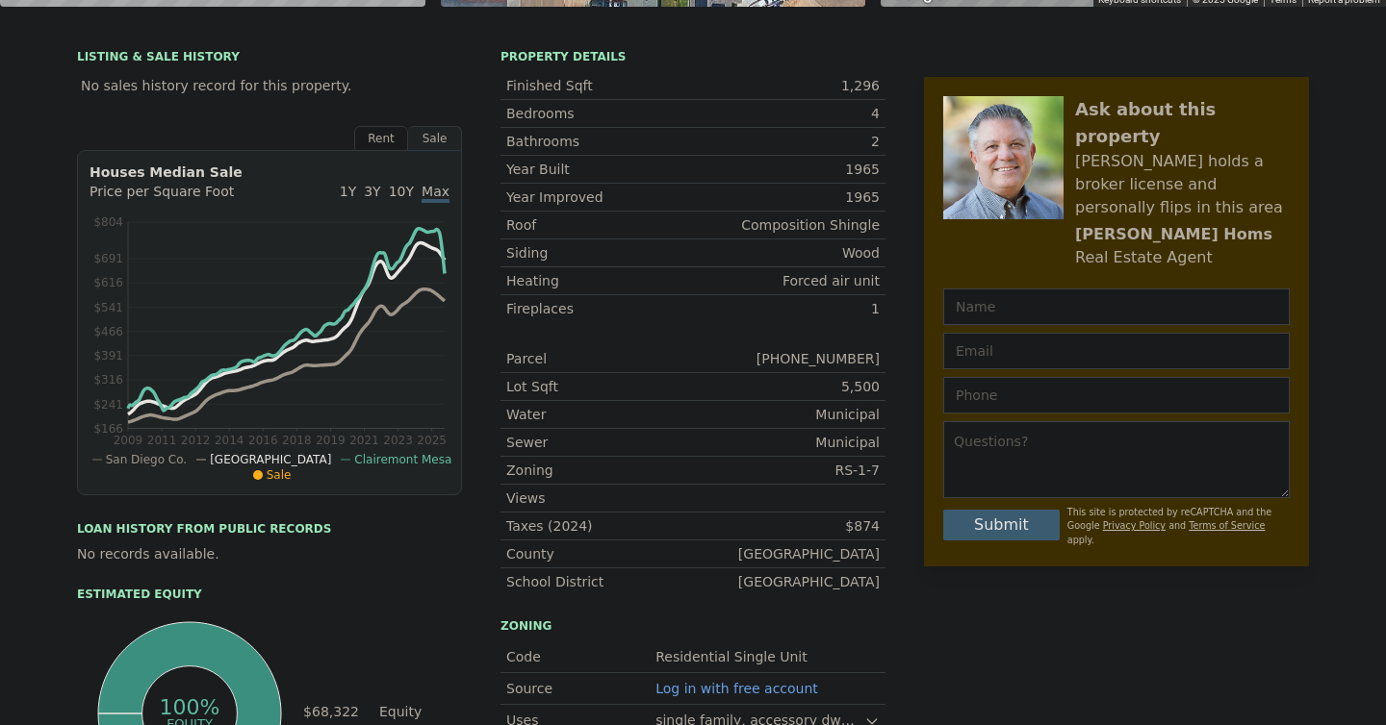
scroll to position [7, 0]
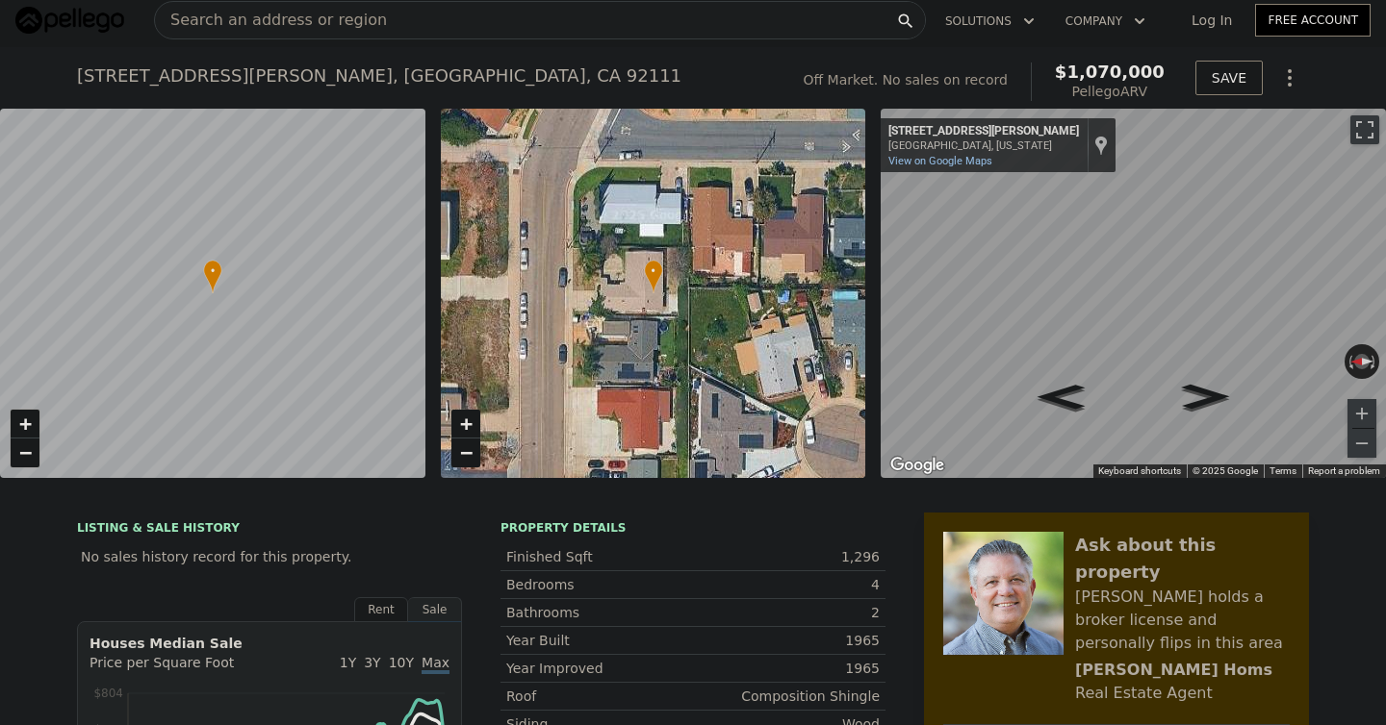
click at [342, 28] on span "Search an address or region" at bounding box center [271, 20] width 232 height 23
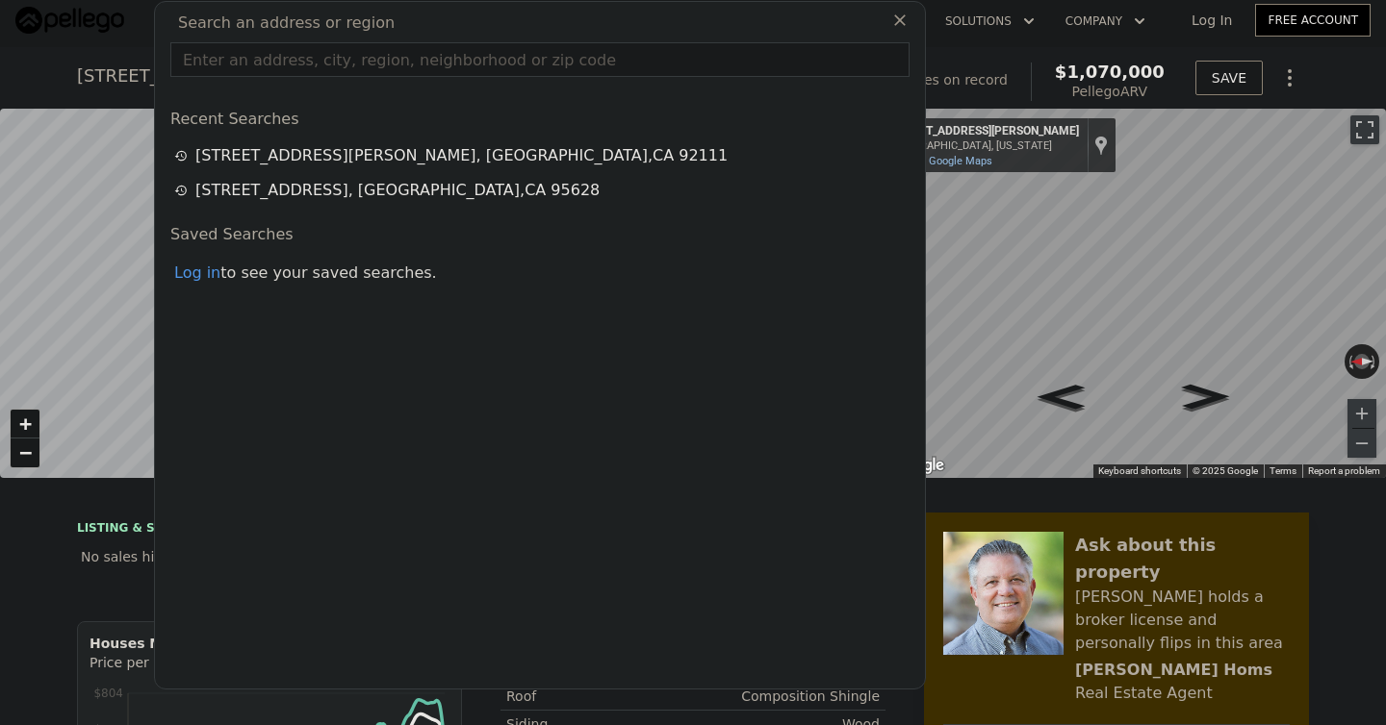
type input "[STREET_ADDRESS]"
type input "$ 1,070,000"
type input "6"
type input "$ 0"
type input "$ 29,999"
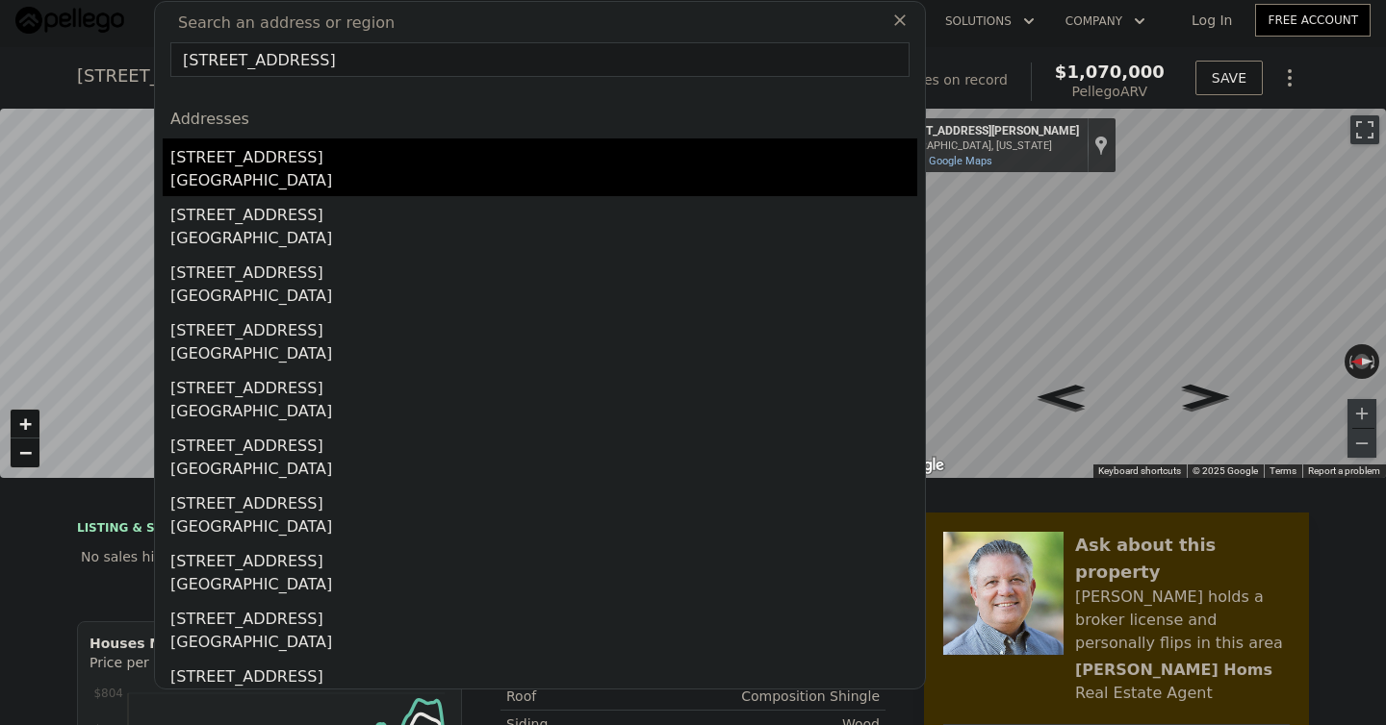
click at [233, 172] on div "[GEOGRAPHIC_DATA]" at bounding box center [543, 182] width 747 height 27
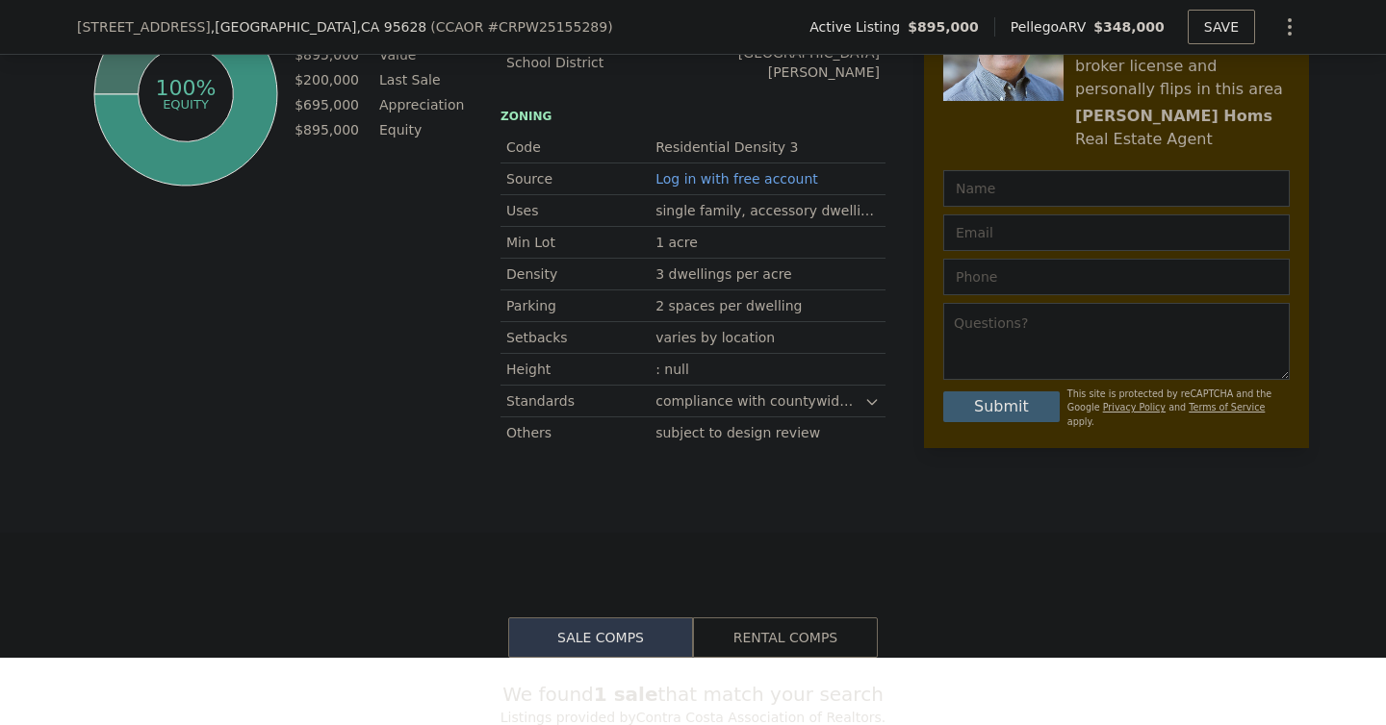
scroll to position [1108, 0]
